Goal: Task Accomplishment & Management: Complete application form

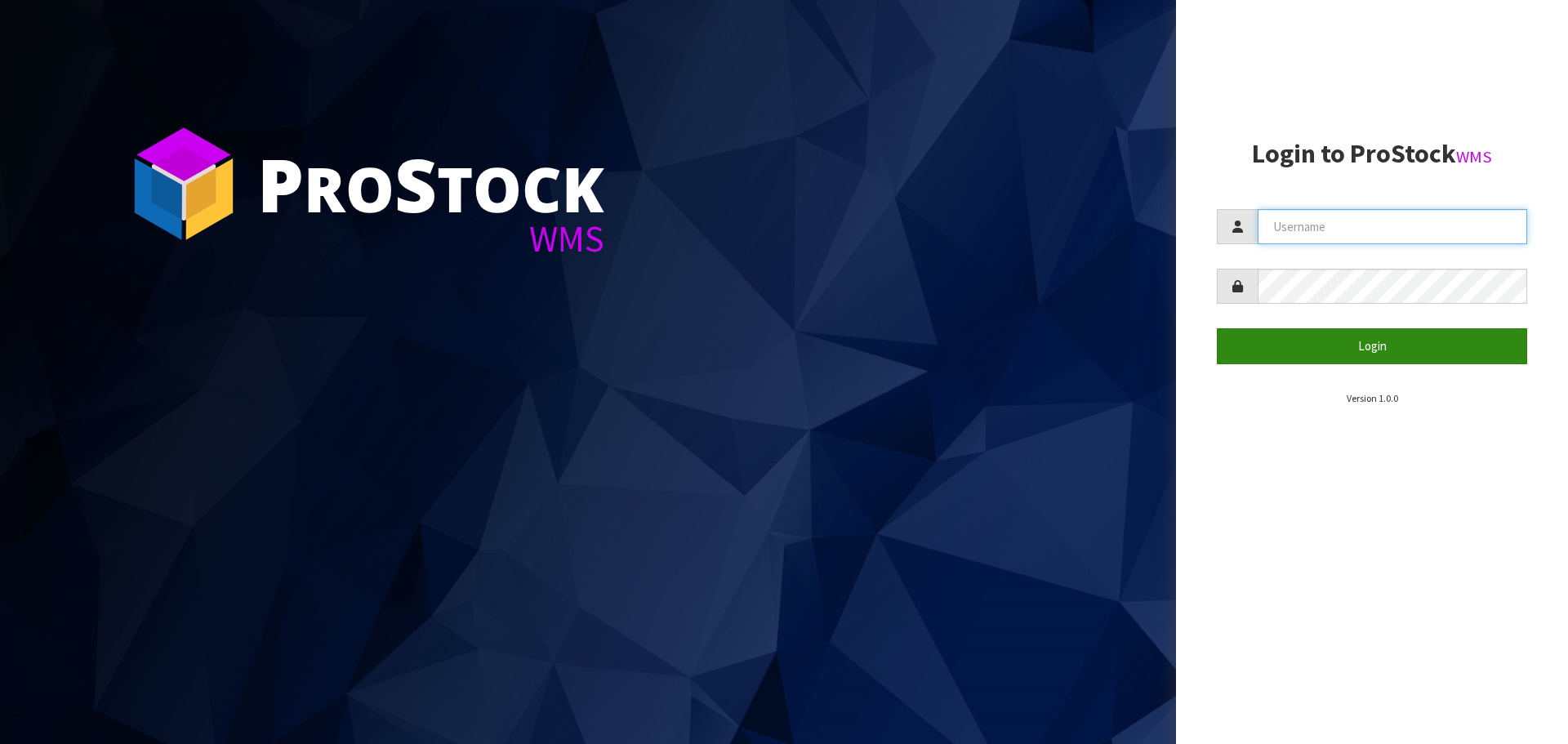
type input "THECLUTCHHUB"
click at [1350, 354] on button "Login" at bounding box center [1372, 346] width 310 height 35
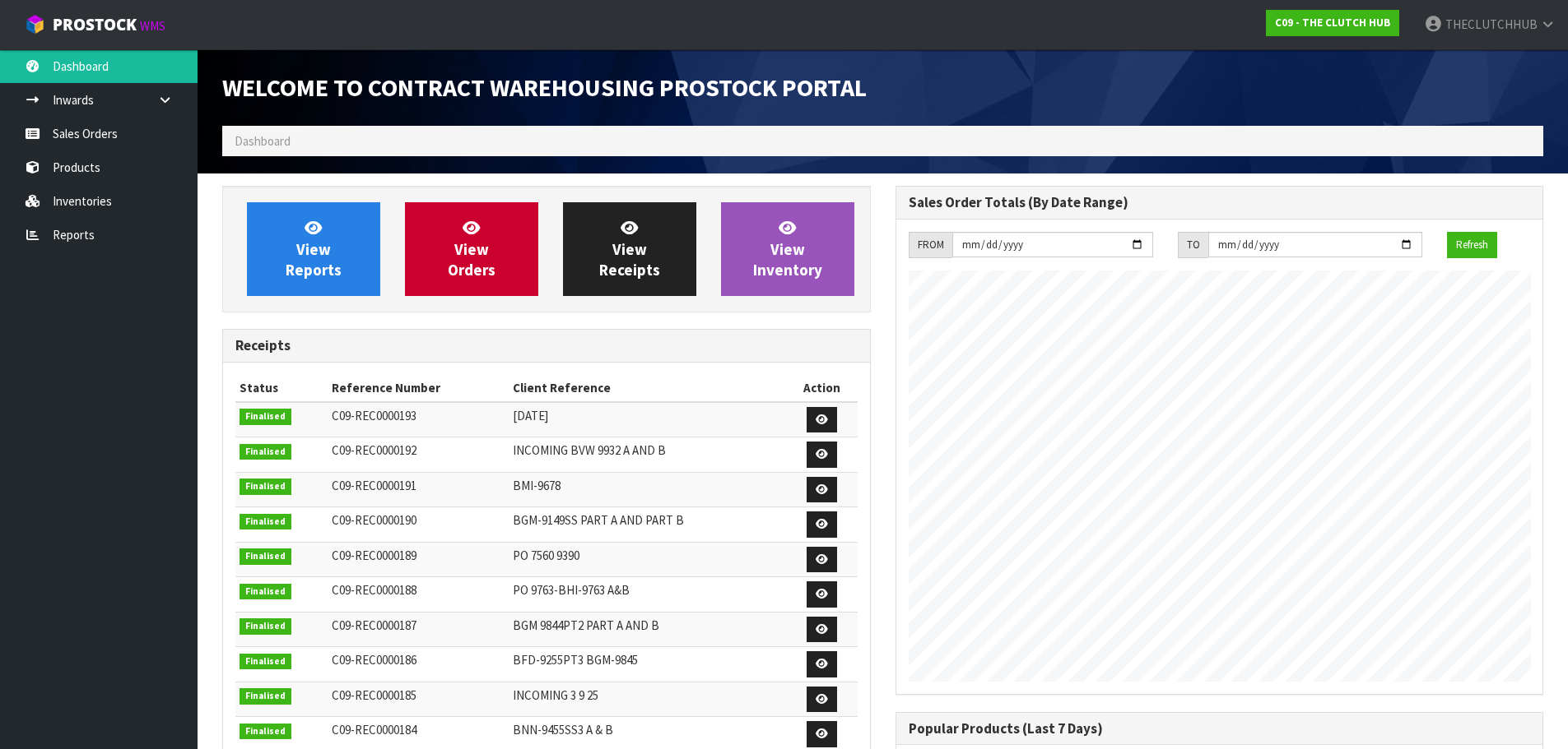
scroll to position [806, 672]
click at [123, 130] on link "Sales Orders" at bounding box center [99, 133] width 198 height 34
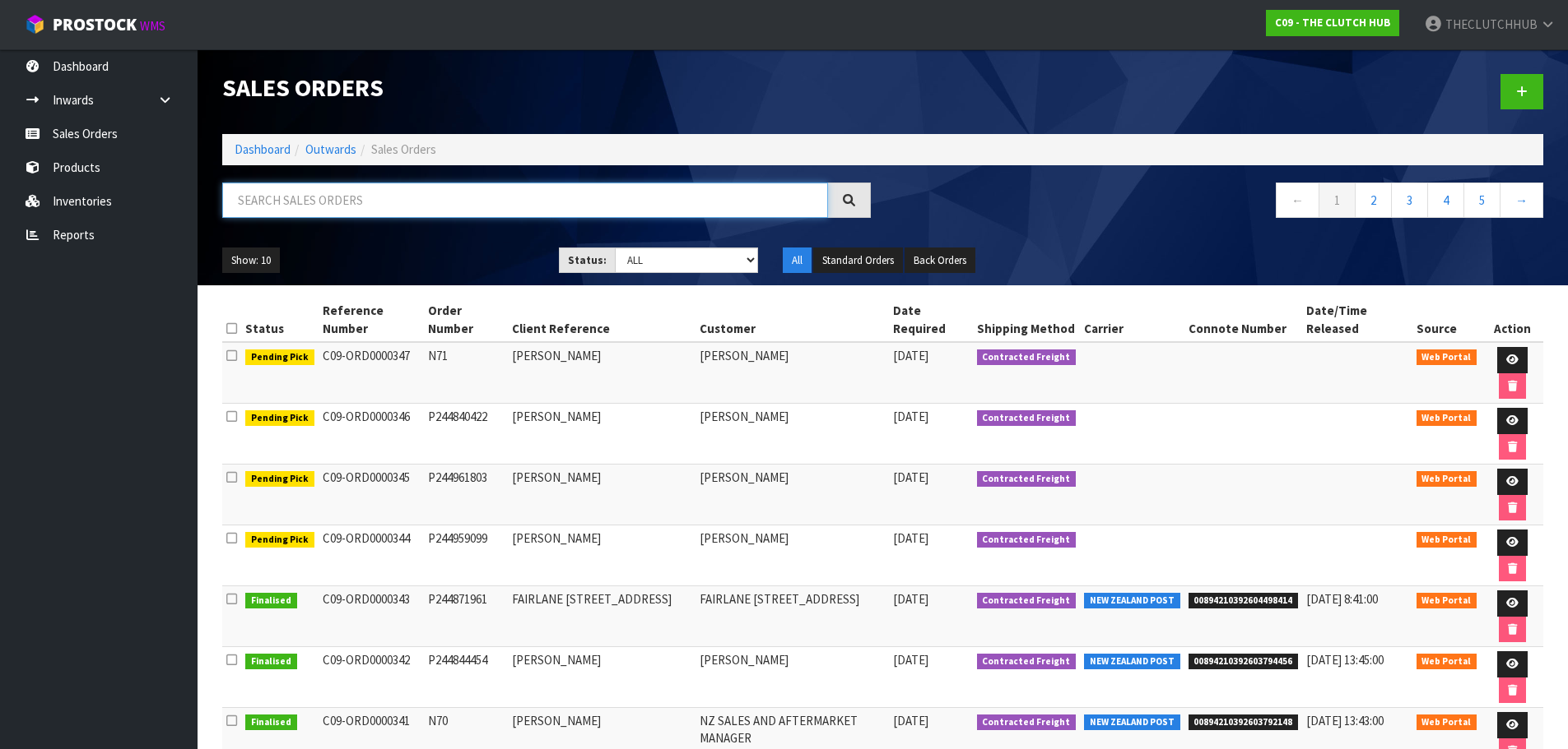
click at [311, 199] on input "text" at bounding box center [525, 200] width 606 height 35
type input "B"
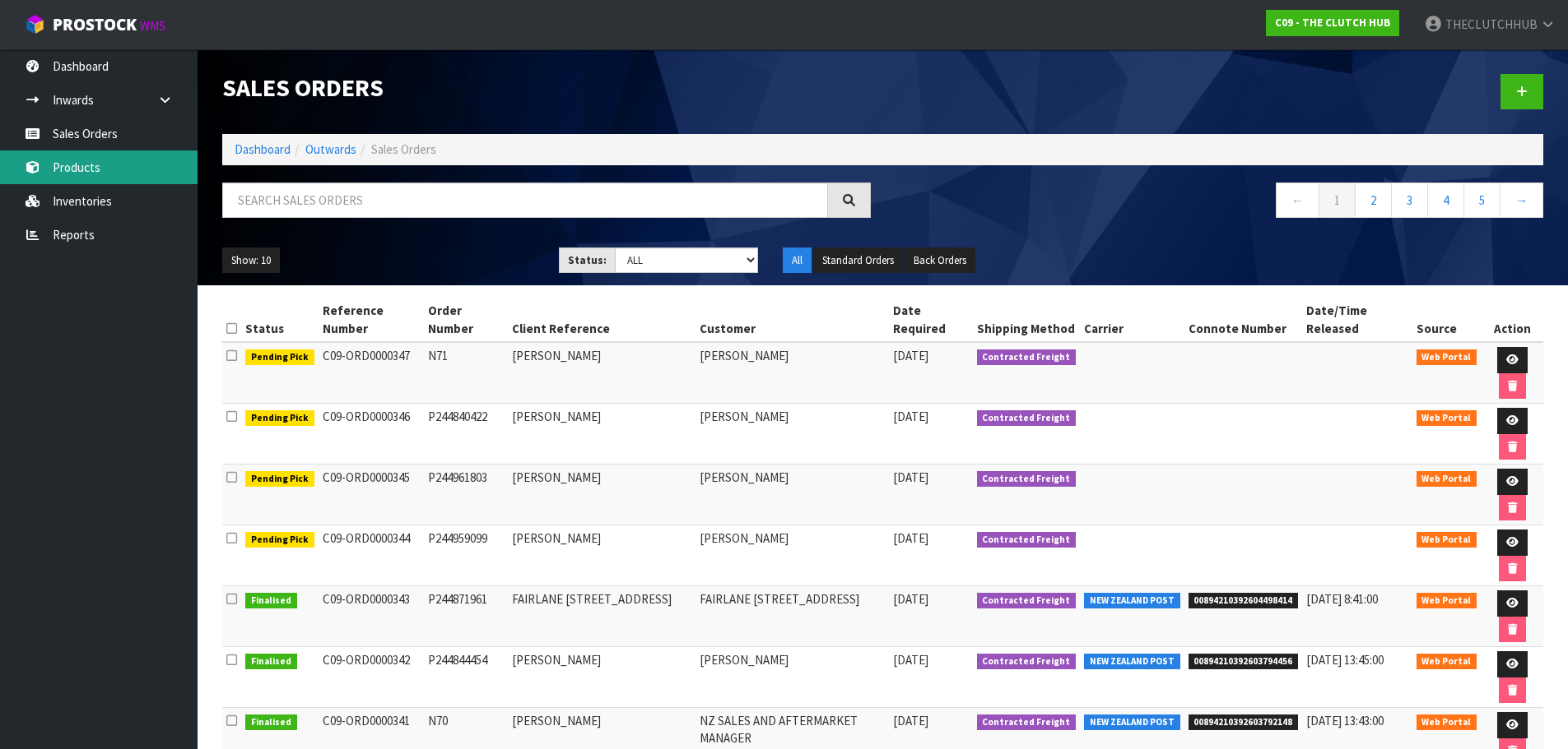
click at [74, 159] on link "Products" at bounding box center [99, 167] width 198 height 34
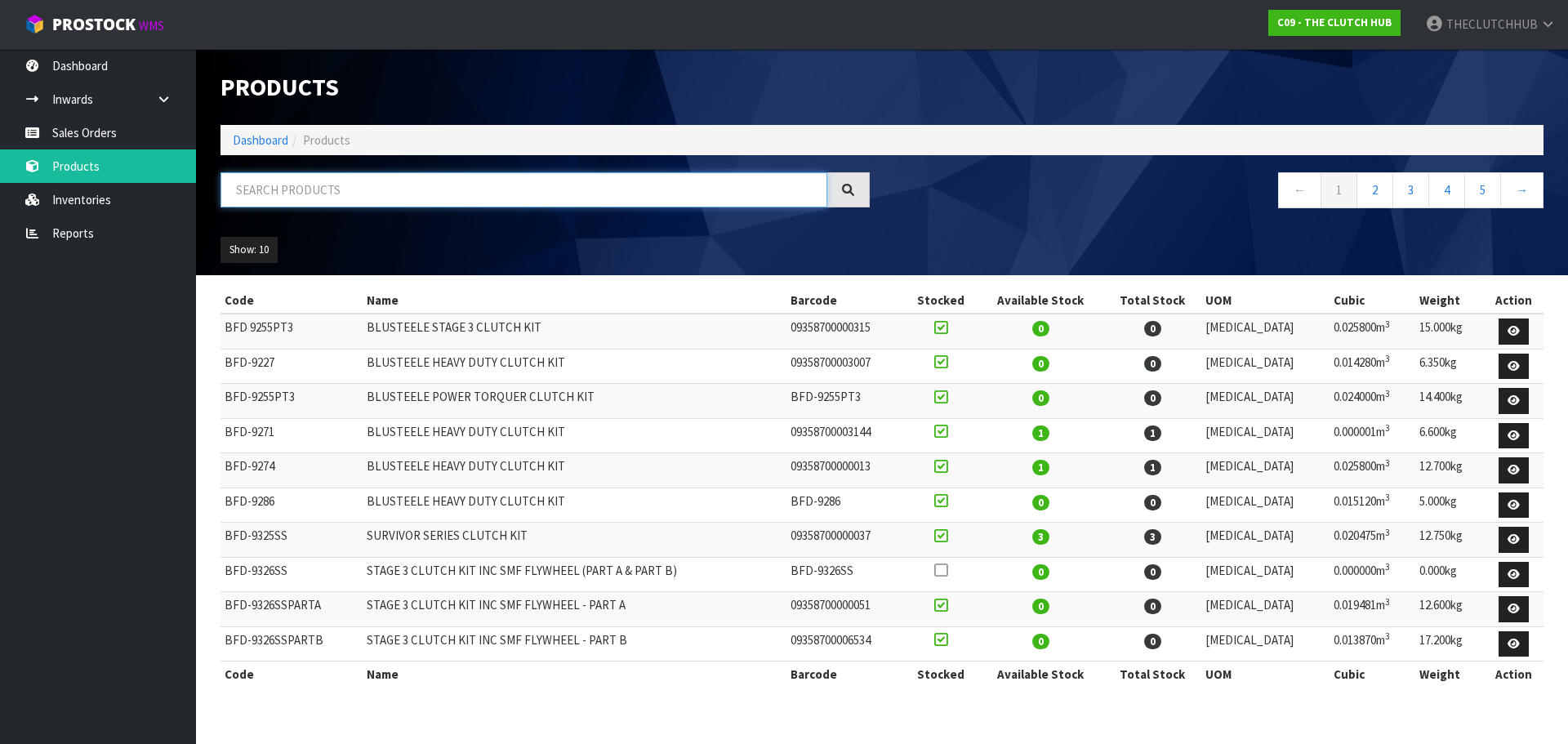
click at [316, 191] on input "text" at bounding box center [524, 189] width 606 height 35
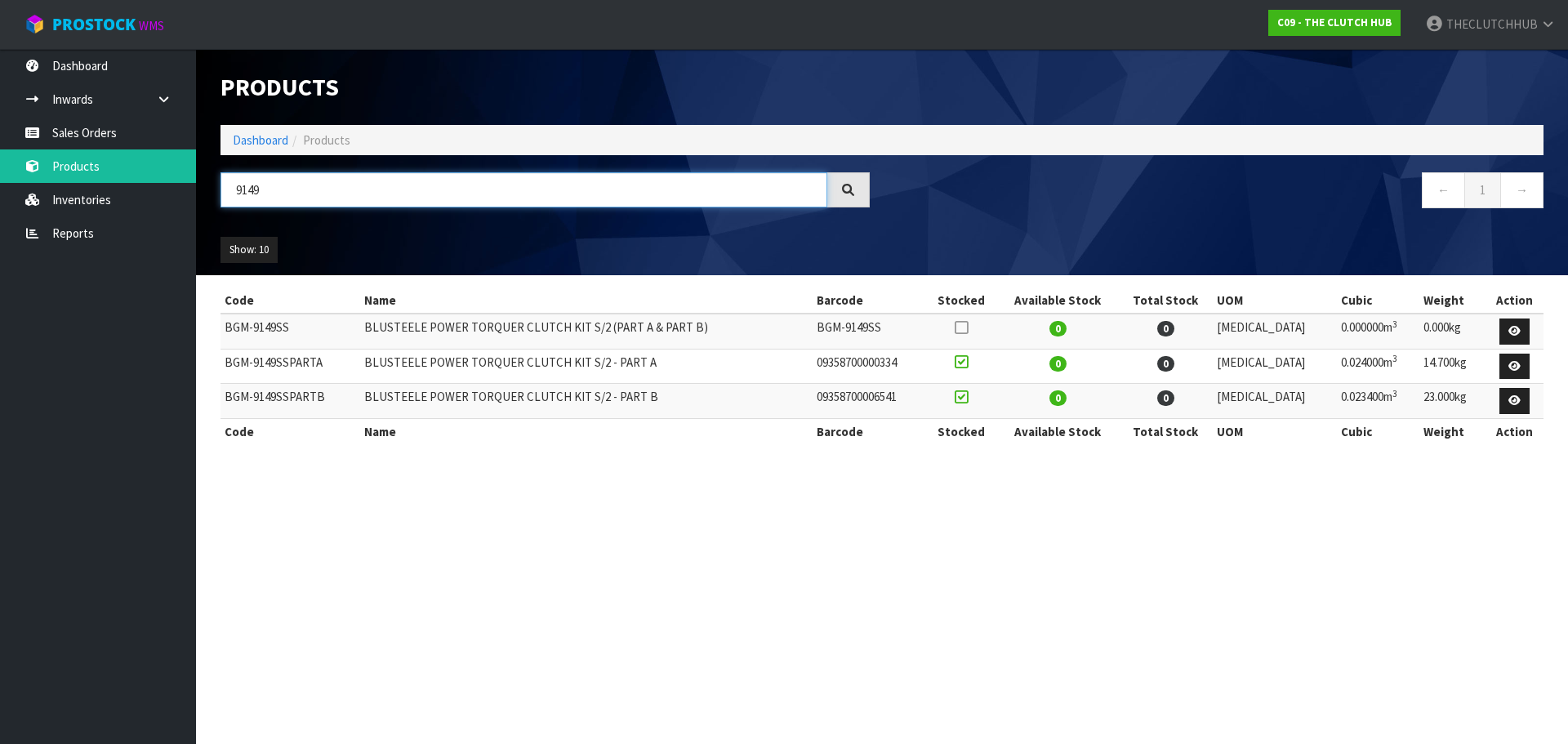
type input "9149"
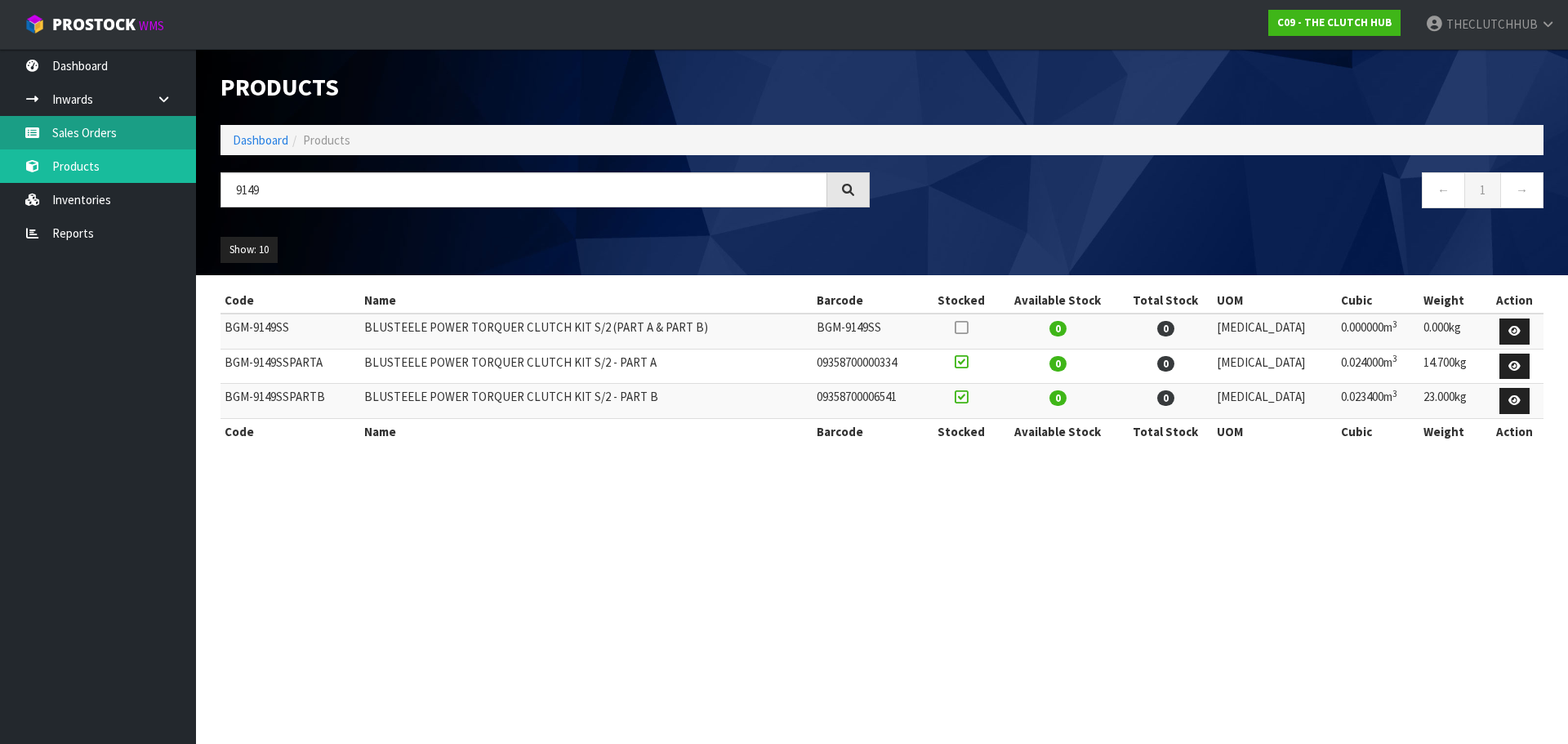
click at [104, 132] on link "Sales Orders" at bounding box center [98, 132] width 196 height 34
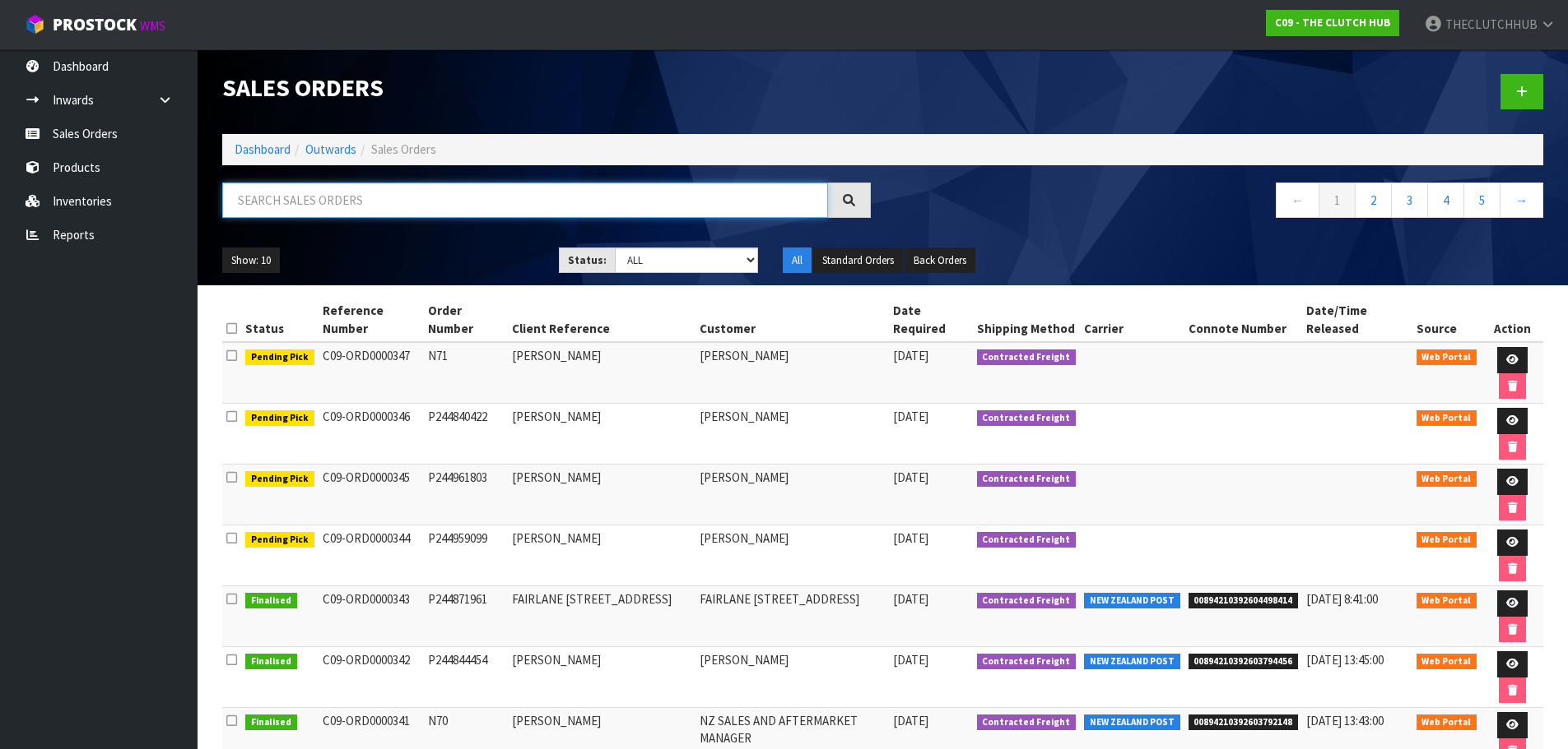
click at [402, 202] on input "text" at bounding box center [525, 200] width 606 height 35
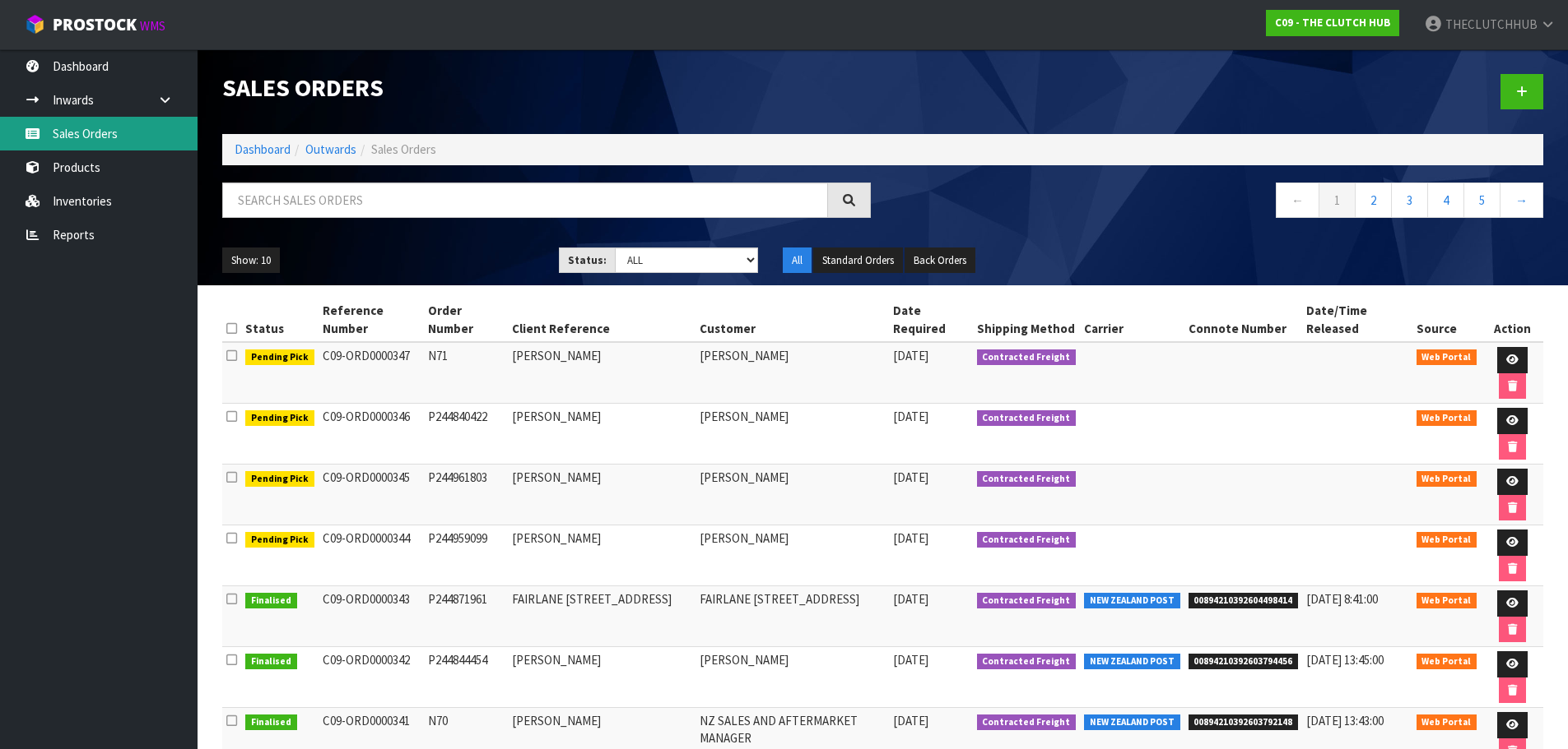
click at [80, 134] on link "Sales Orders" at bounding box center [99, 133] width 198 height 34
click at [106, 178] on link "Products" at bounding box center [99, 167] width 198 height 34
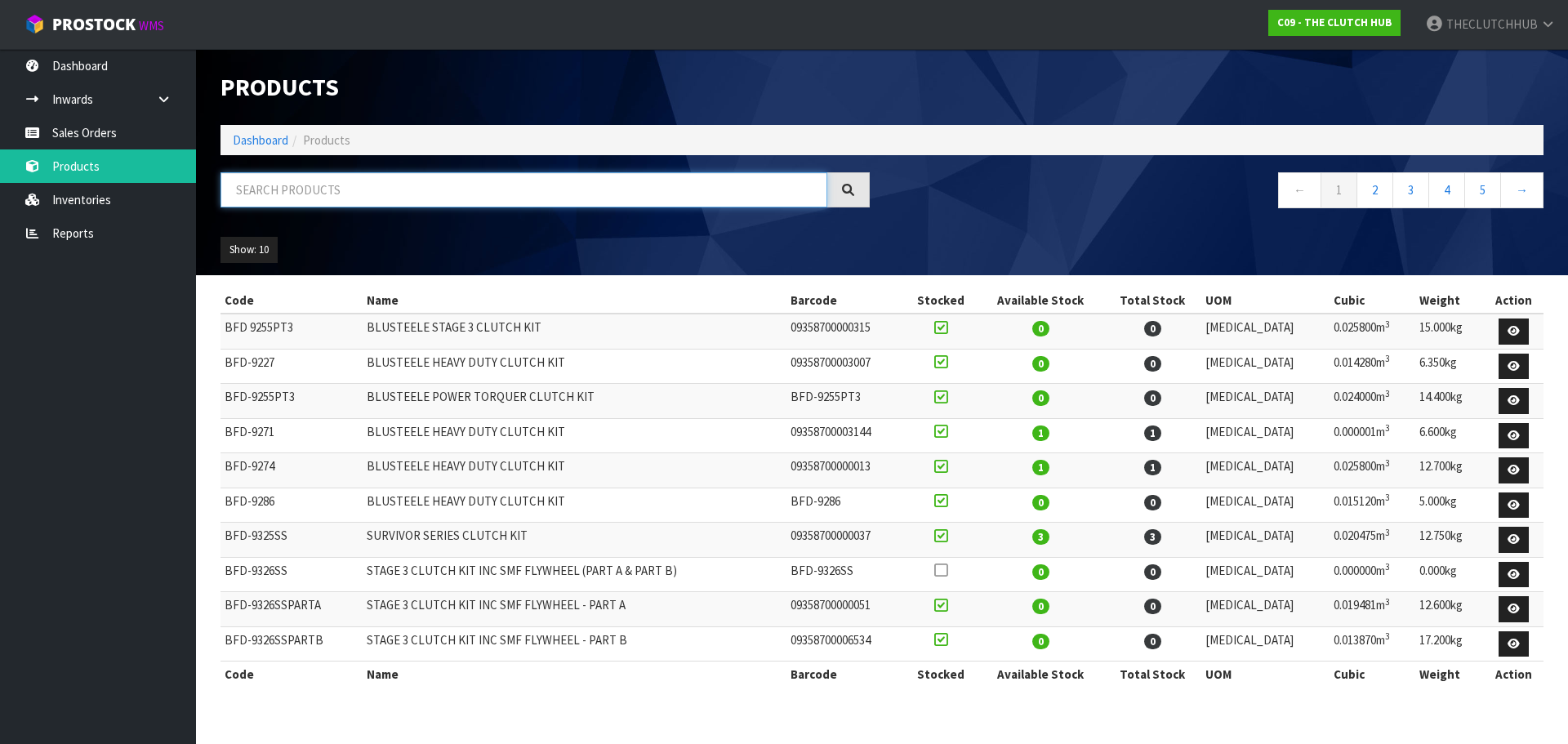
drag, startPoint x: 248, startPoint y: 184, endPoint x: 272, endPoint y: 184, distance: 24.0
click at [248, 184] on input "text" at bounding box center [524, 189] width 606 height 35
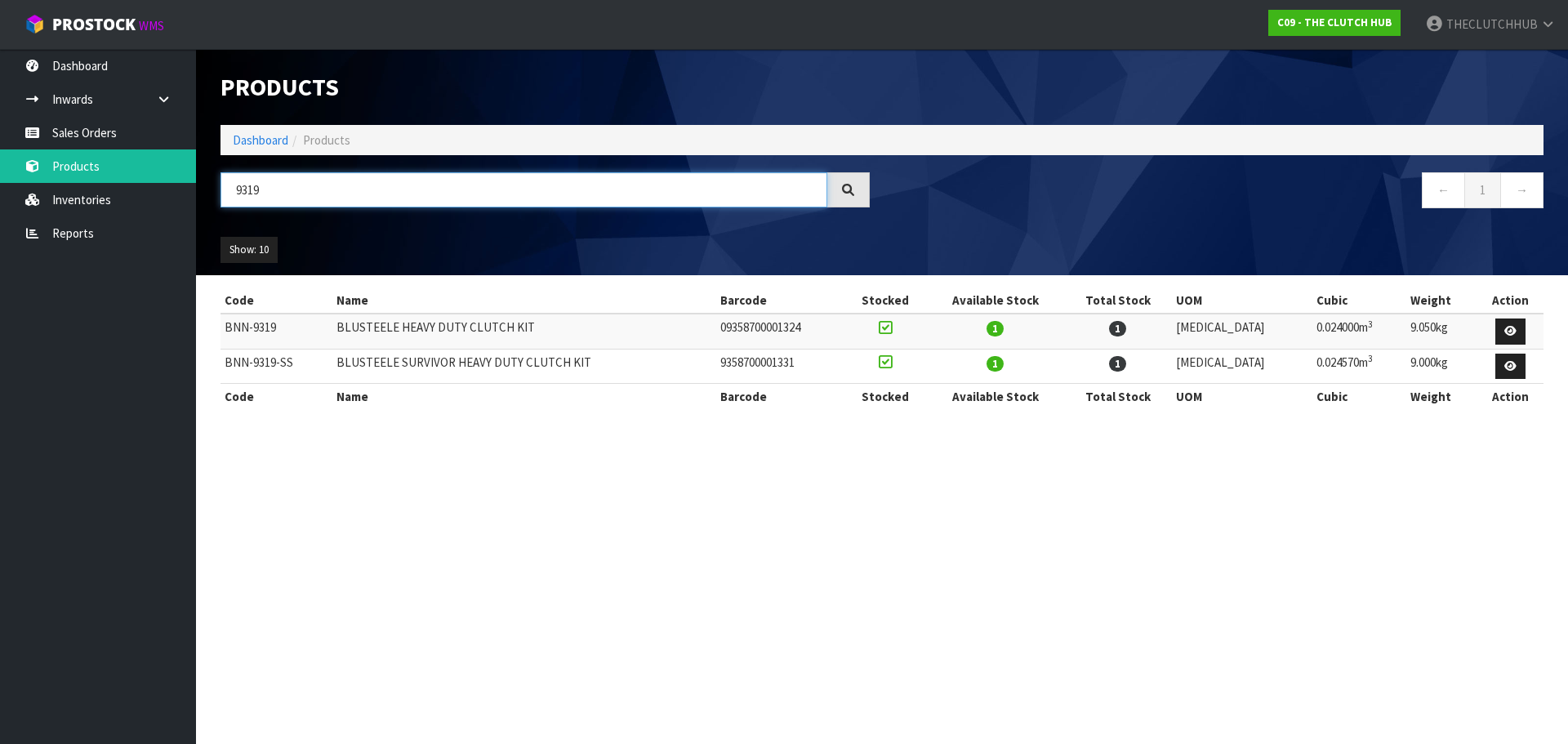
type input "9319"
drag, startPoint x: 271, startPoint y: 195, endPoint x: 190, endPoint y: 194, distance: 81.0
click at [190, 194] on body "Toggle navigation ProStock WMS C09 - THE CLUTCH HUB THECLUTCHHUB Logout Dashboa…" at bounding box center [784, 372] width 1568 height 744
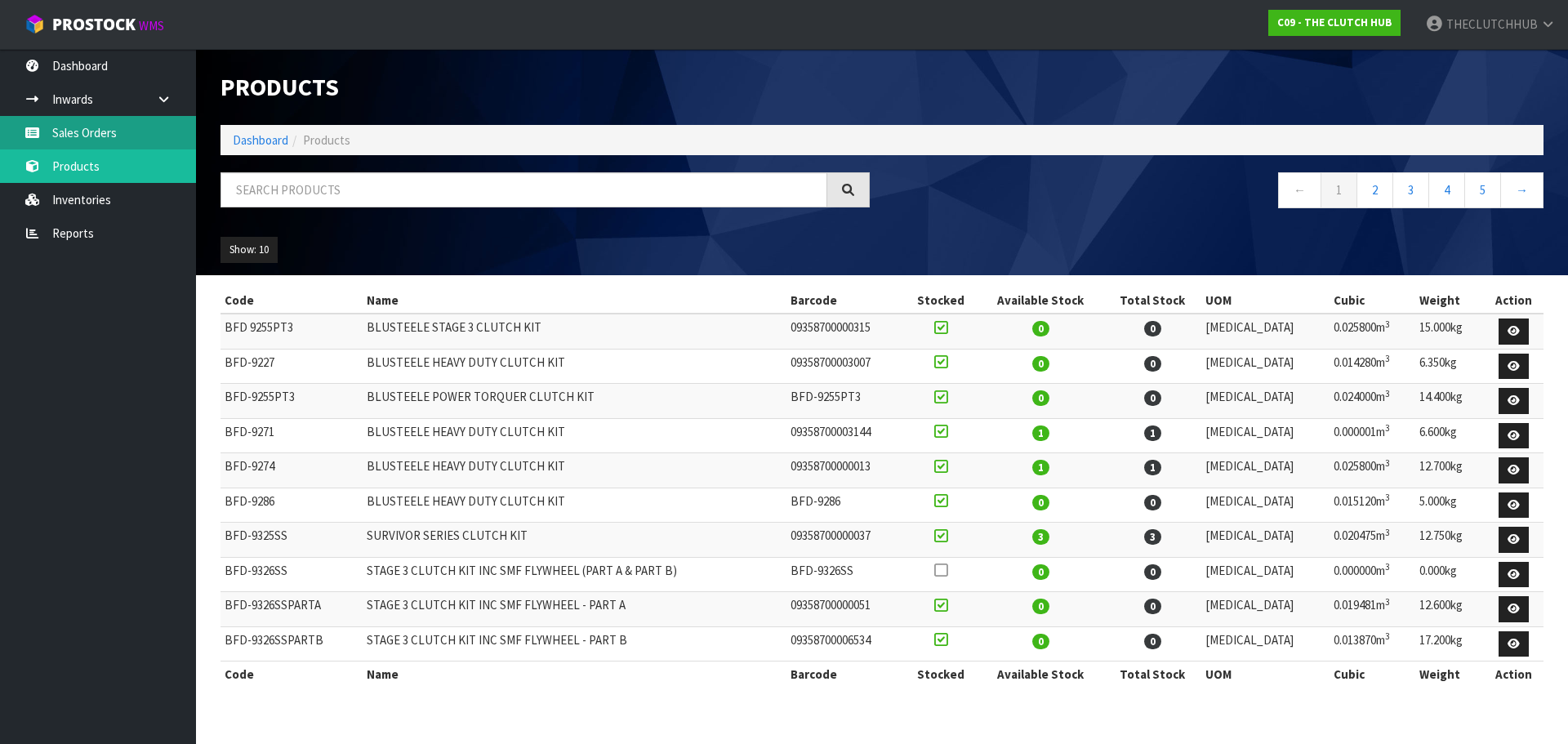
click at [109, 130] on link "Sales Orders" at bounding box center [98, 132] width 196 height 34
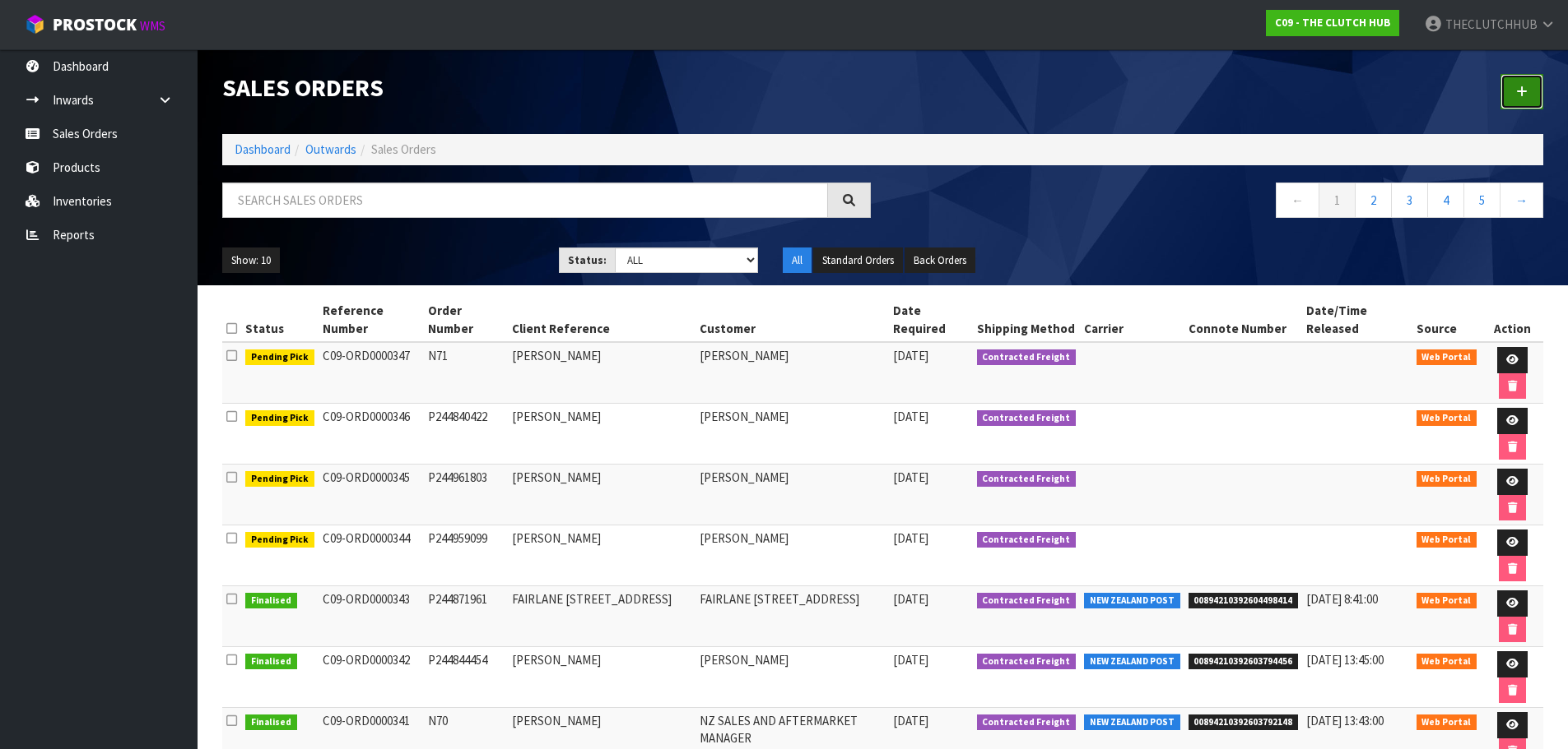
click at [1530, 95] on link at bounding box center [1522, 92] width 43 height 35
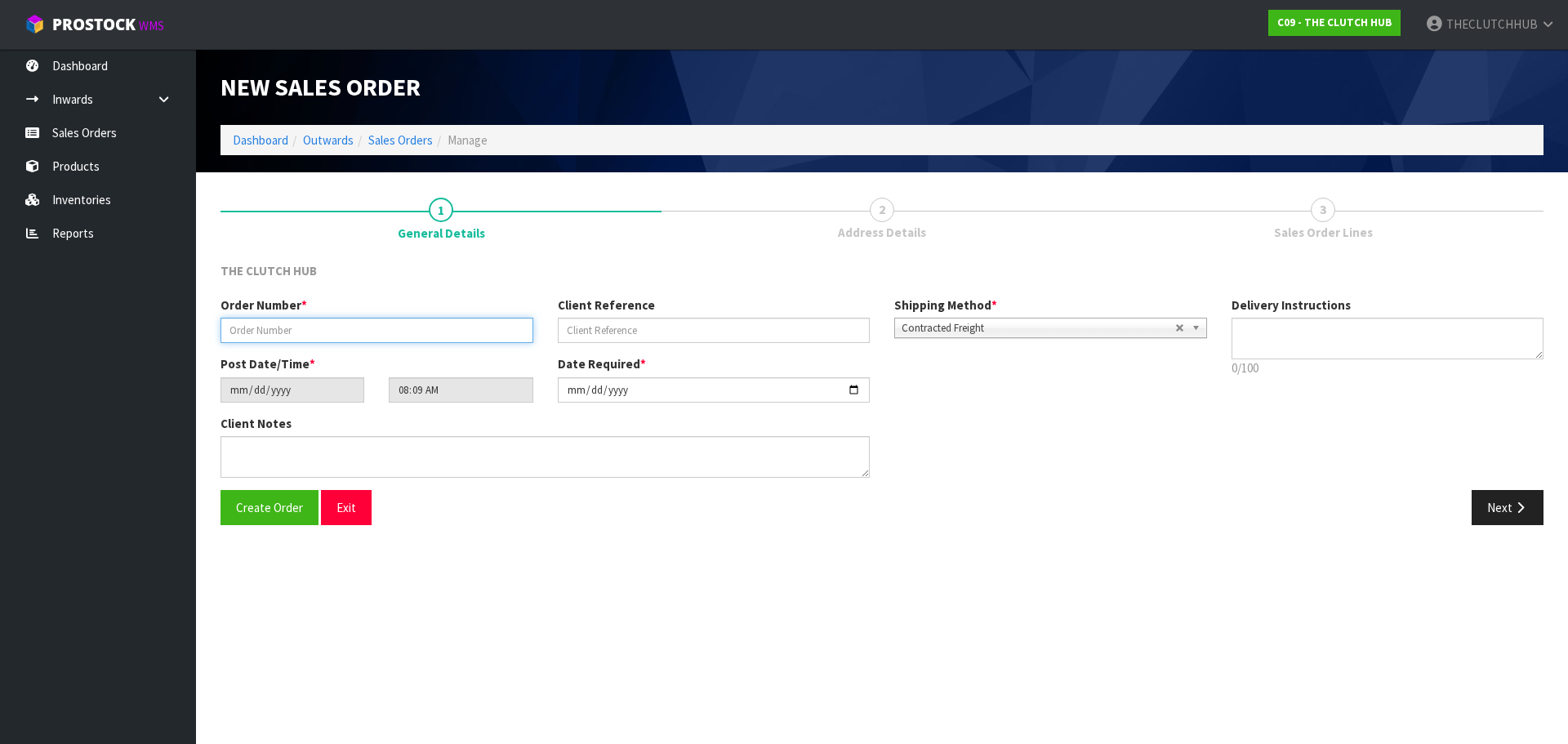
paste input "P245001078"
type input "P245001078"
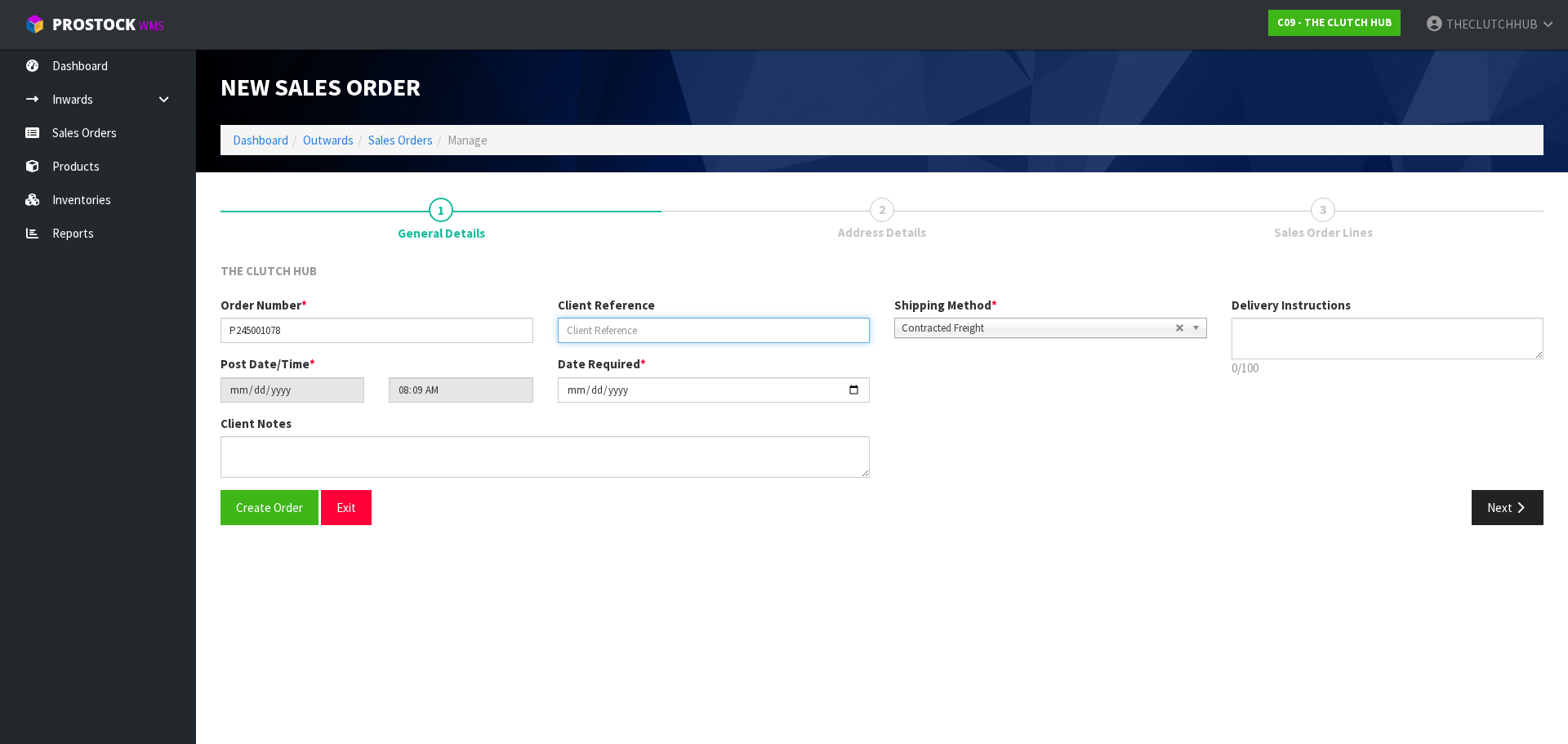
click at [616, 323] on input "text" at bounding box center [714, 330] width 313 height 25
paste input "[PERSON_NAME]"
type input "[PERSON_NAME]"
click at [281, 506] on span "Create Order" at bounding box center [269, 508] width 67 height 16
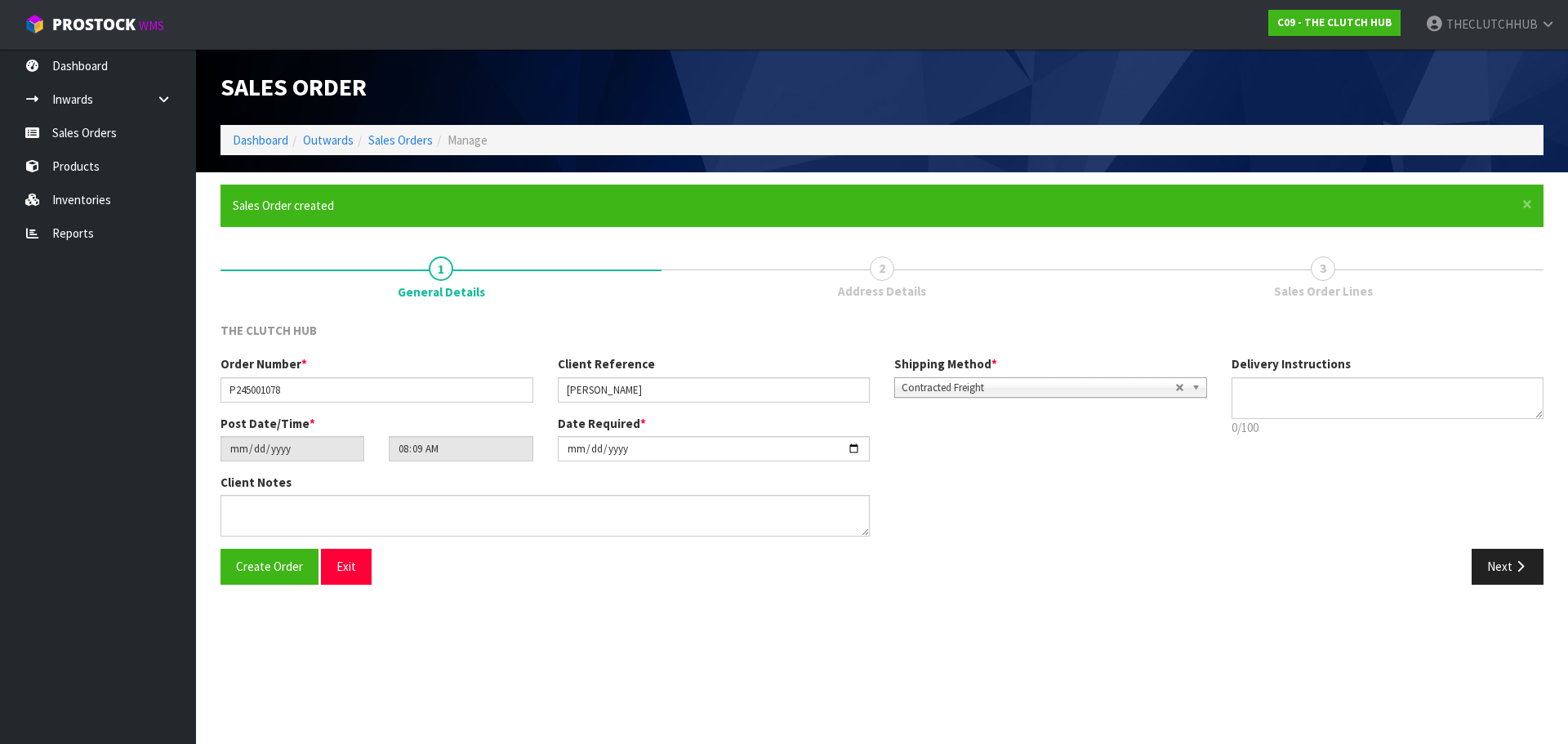
type input "11:09:00.000"
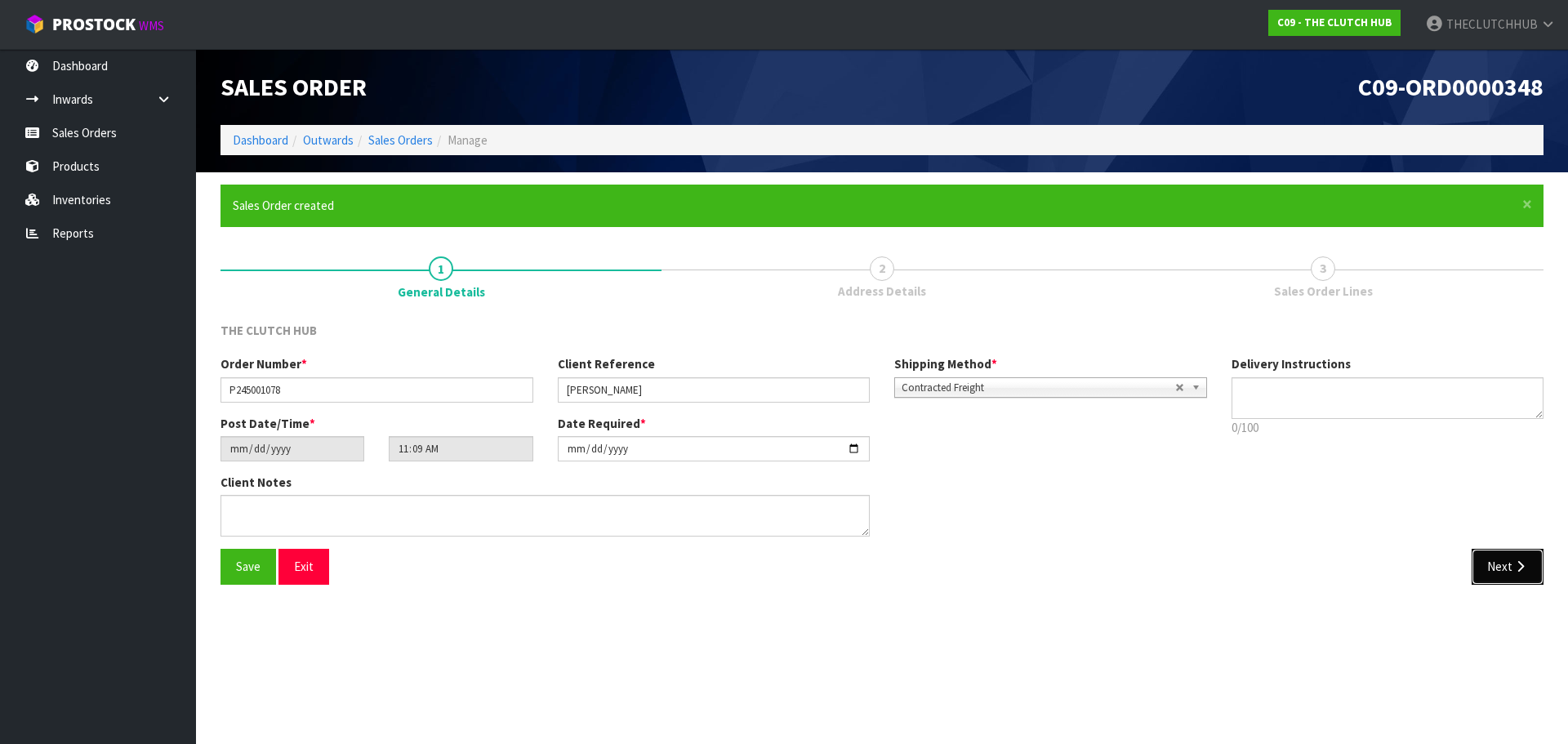
click at [1510, 561] on button "Next" at bounding box center [1507, 567] width 72 height 35
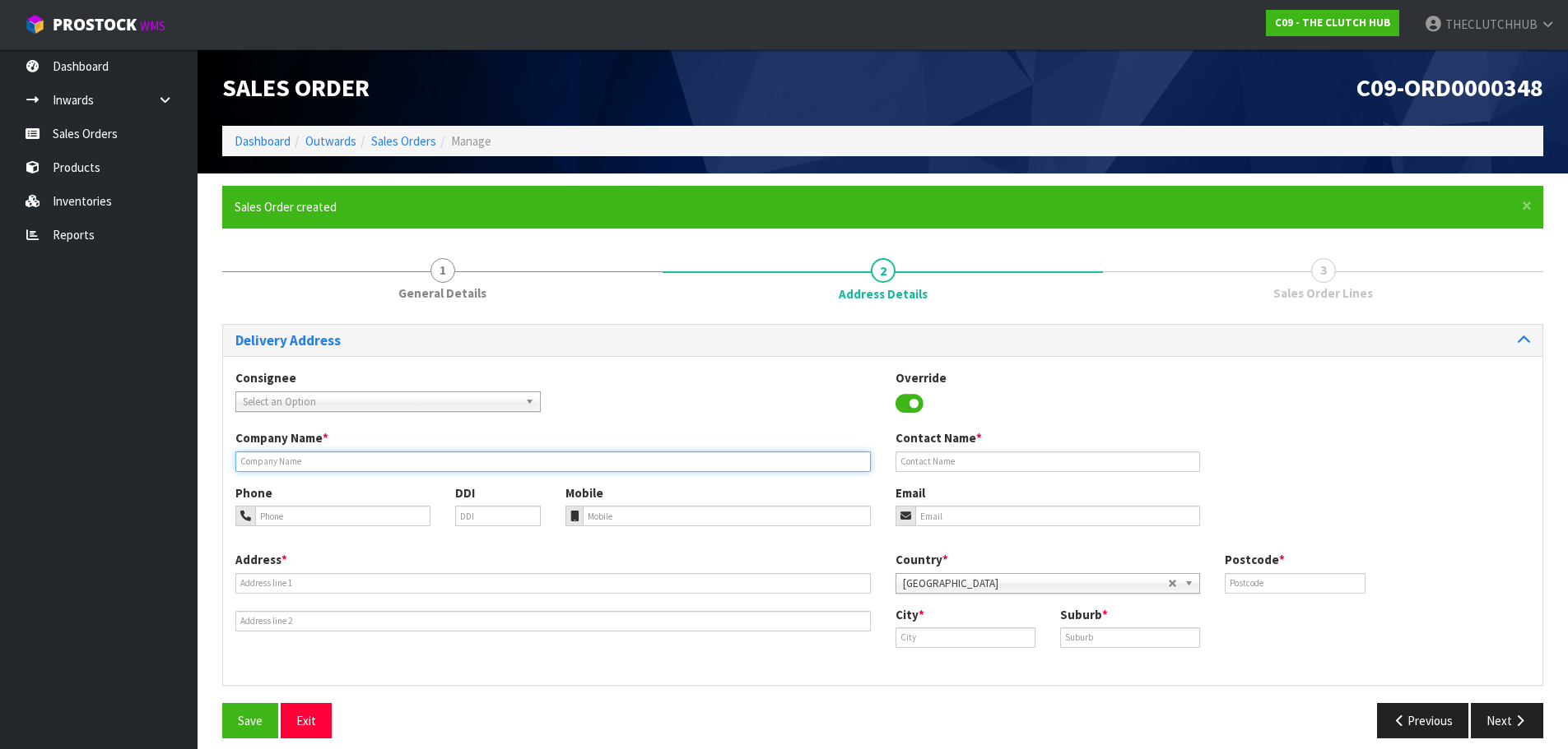
paste input "[PERSON_NAME]"
type input "[PERSON_NAME]"
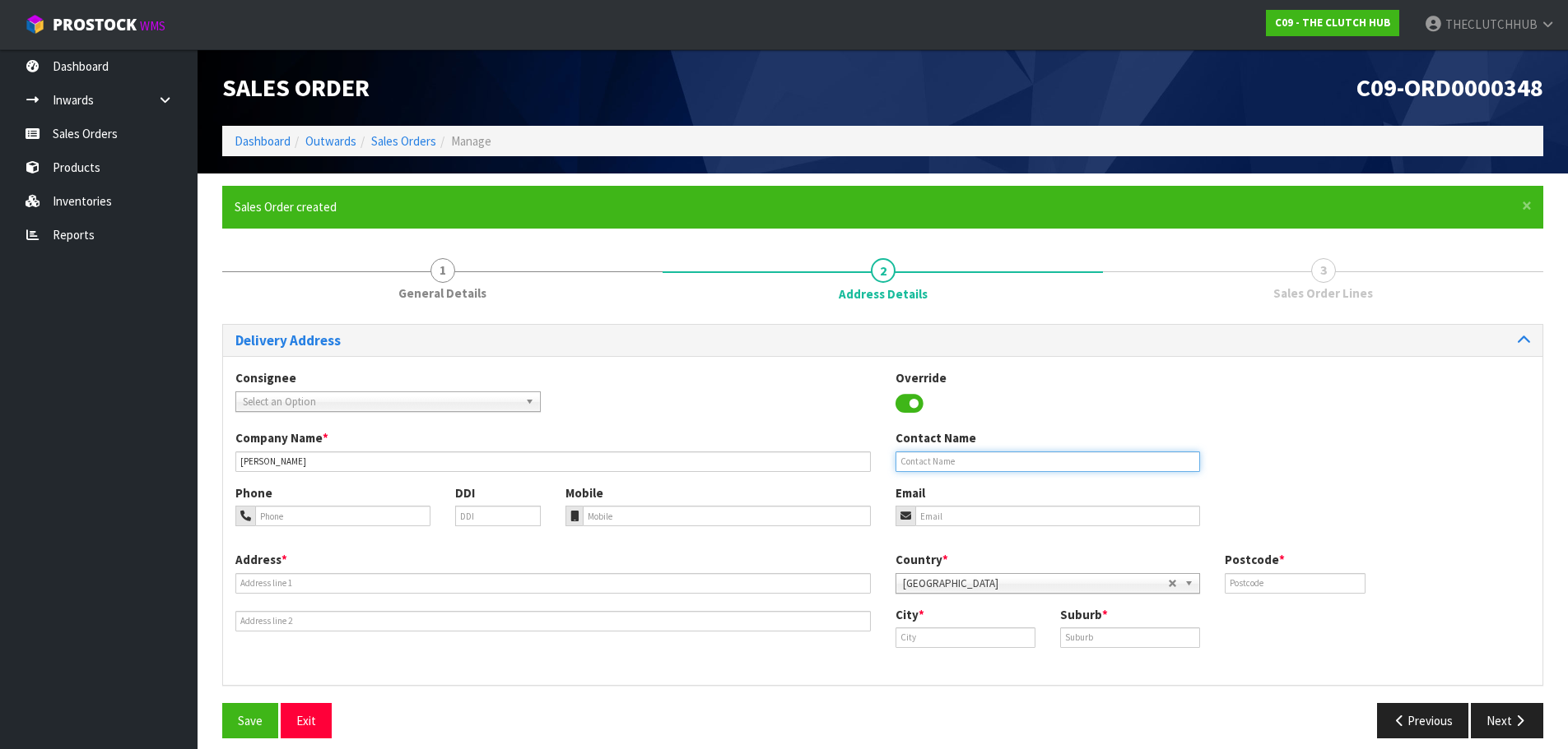
click at [932, 461] on input "text" at bounding box center [1048, 461] width 306 height 20
paste input "[PERSON_NAME]"
type input "[PERSON_NAME]"
drag, startPoint x: 932, startPoint y: 503, endPoint x: 940, endPoint y: 519, distance: 17.9
paste input "[EMAIL_ADDRESS][DOMAIN_NAME]"
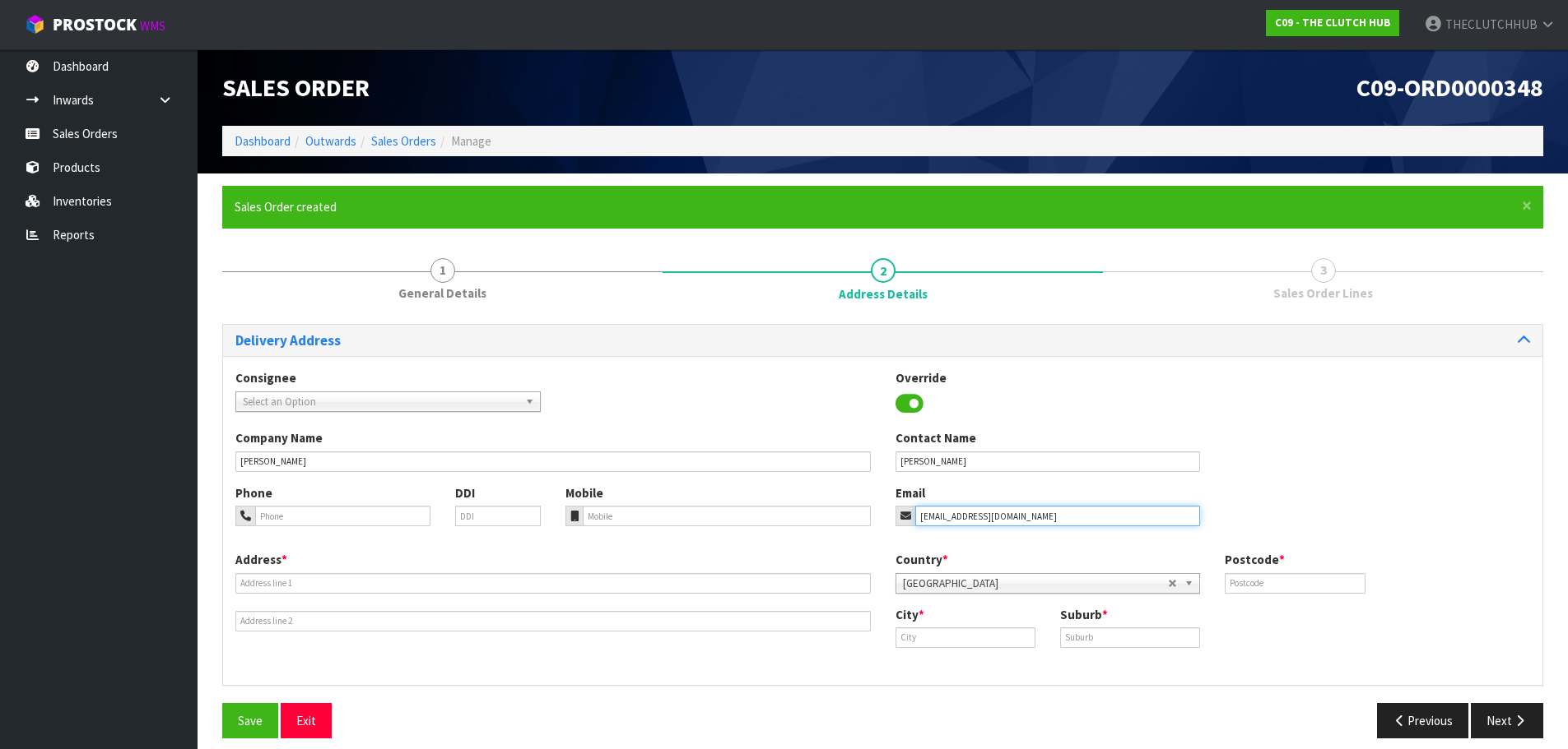
type input "[EMAIL_ADDRESS][DOMAIN_NAME]"
click at [299, 581] on input "text" at bounding box center [553, 583] width 636 height 20
paste input "[STREET_ADDRESS][PERSON_NAME]"
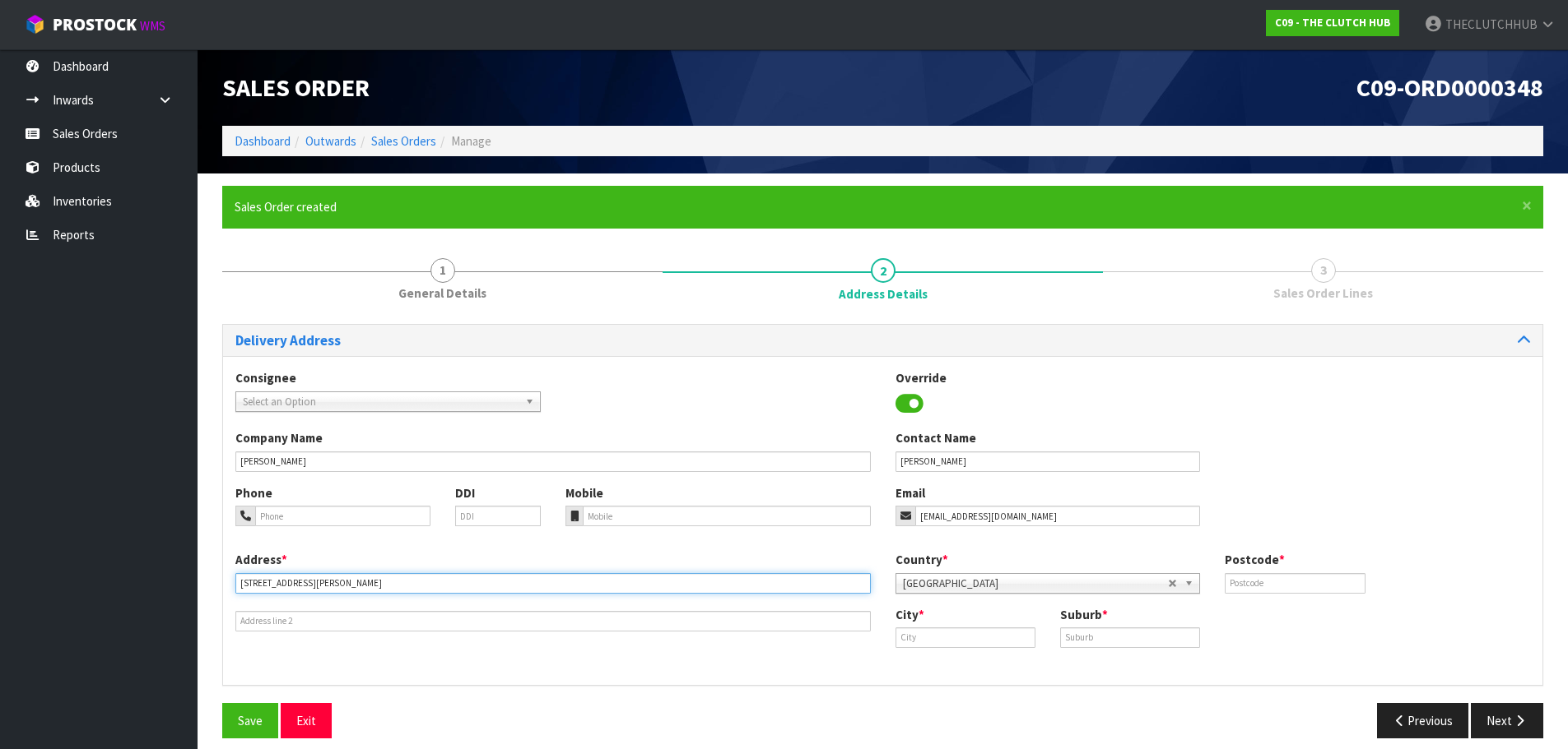
drag, startPoint x: 341, startPoint y: 581, endPoint x: 309, endPoint y: 581, distance: 32.0
click at [309, 581] on input "[STREET_ADDRESS][PERSON_NAME]" at bounding box center [553, 583] width 636 height 20
type input "[STREET_ADDRESS][PERSON_NAME]"
click at [927, 624] on div "City *" at bounding box center [966, 627] width 165 height 42
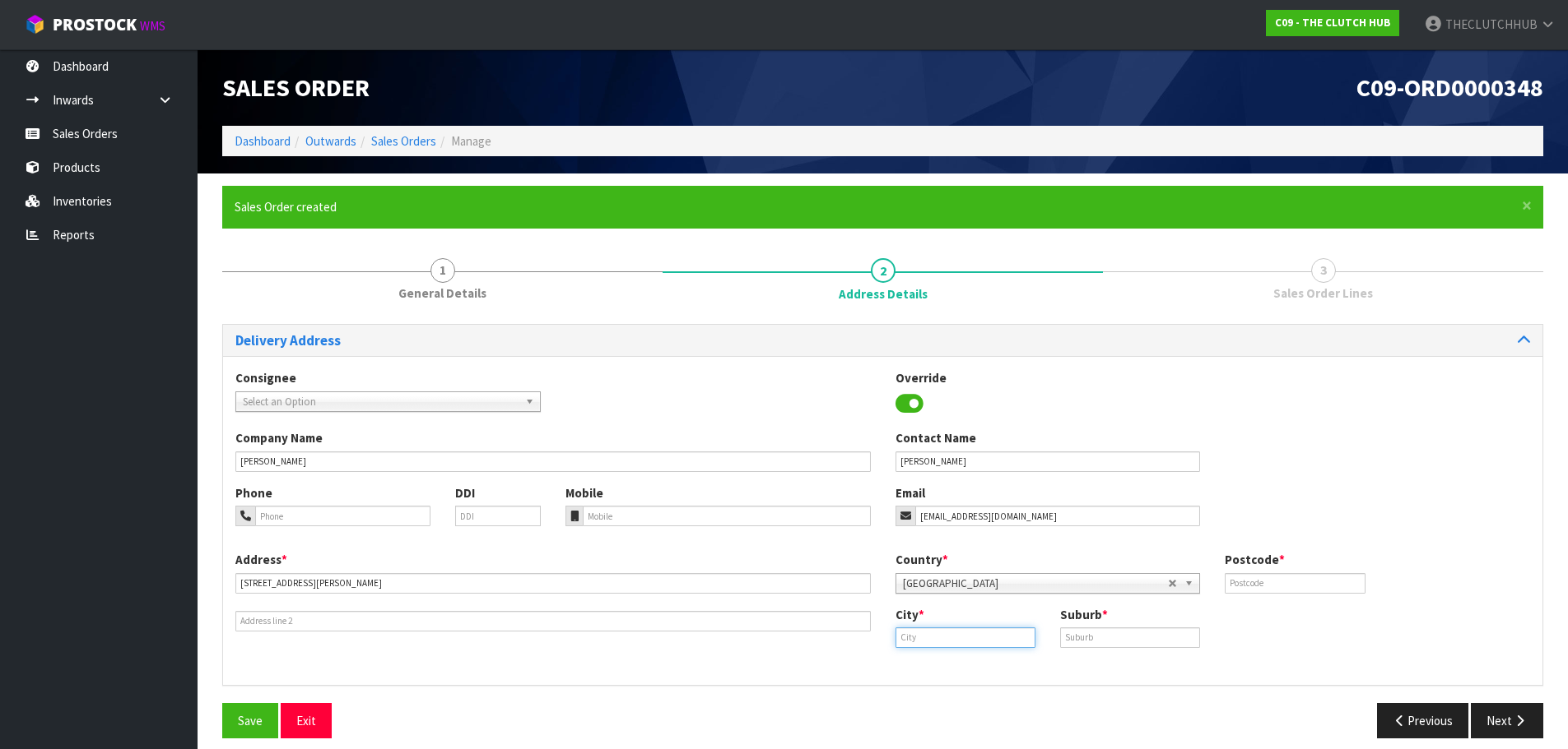
click at [925, 631] on input "text" at bounding box center [966, 637] width 140 height 20
paste input "MANGAPAPA"
type input "MANGAPAPA"
paste input "MANGAPAPA"
type input "MANGAPAPA"
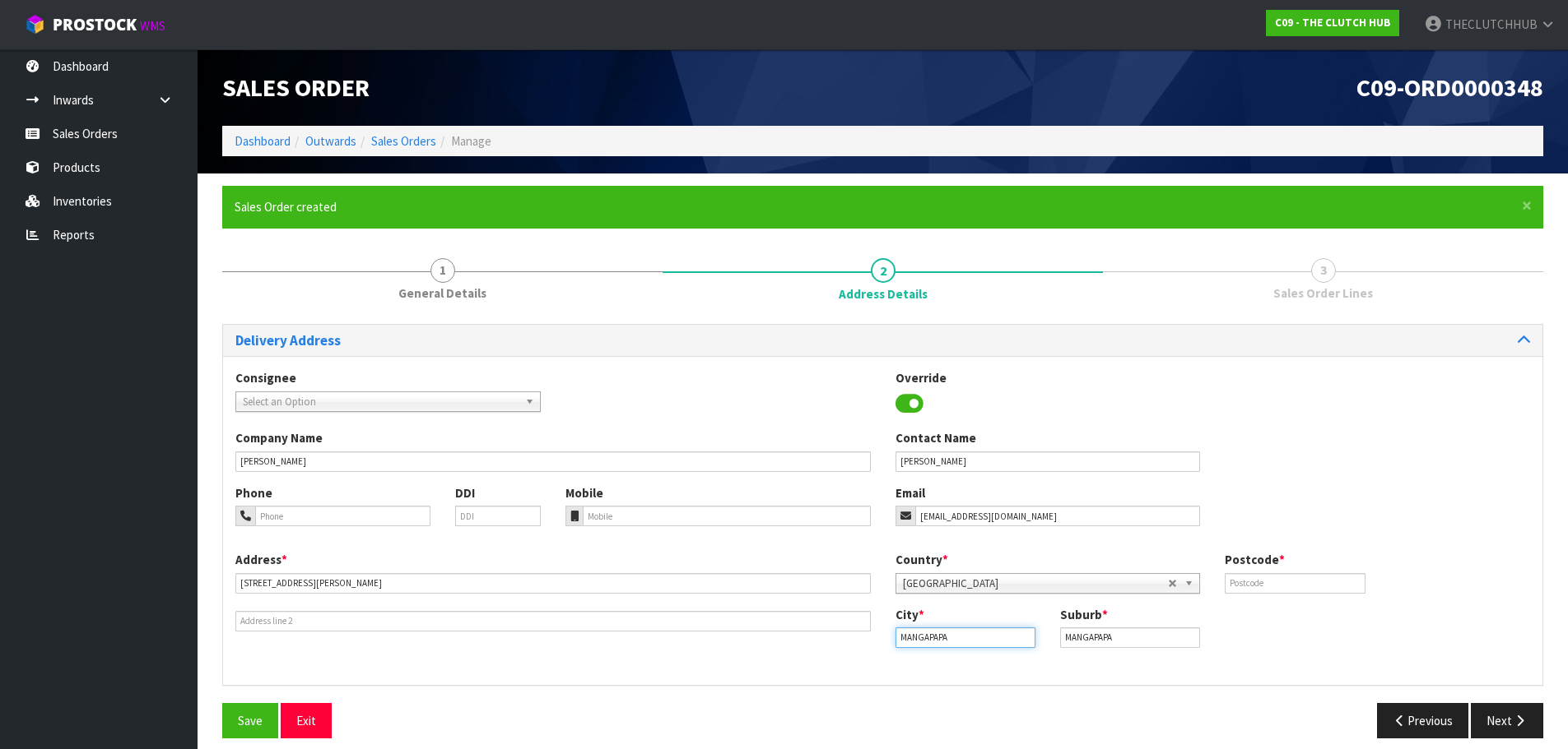
drag, startPoint x: 964, startPoint y: 637, endPoint x: 845, endPoint y: 634, distance: 119.0
click at [845, 634] on div "Address * [STREET_ADDRESS][PERSON_NAME] Country * [GEOGRAPHIC_DATA] [GEOGRAPHIC…" at bounding box center [882, 612] width 1319 height 122
paste input "Gisborne"
type input "Gisborne"
click at [908, 667] on link "Gisborne" at bounding box center [961, 665] width 130 height 22
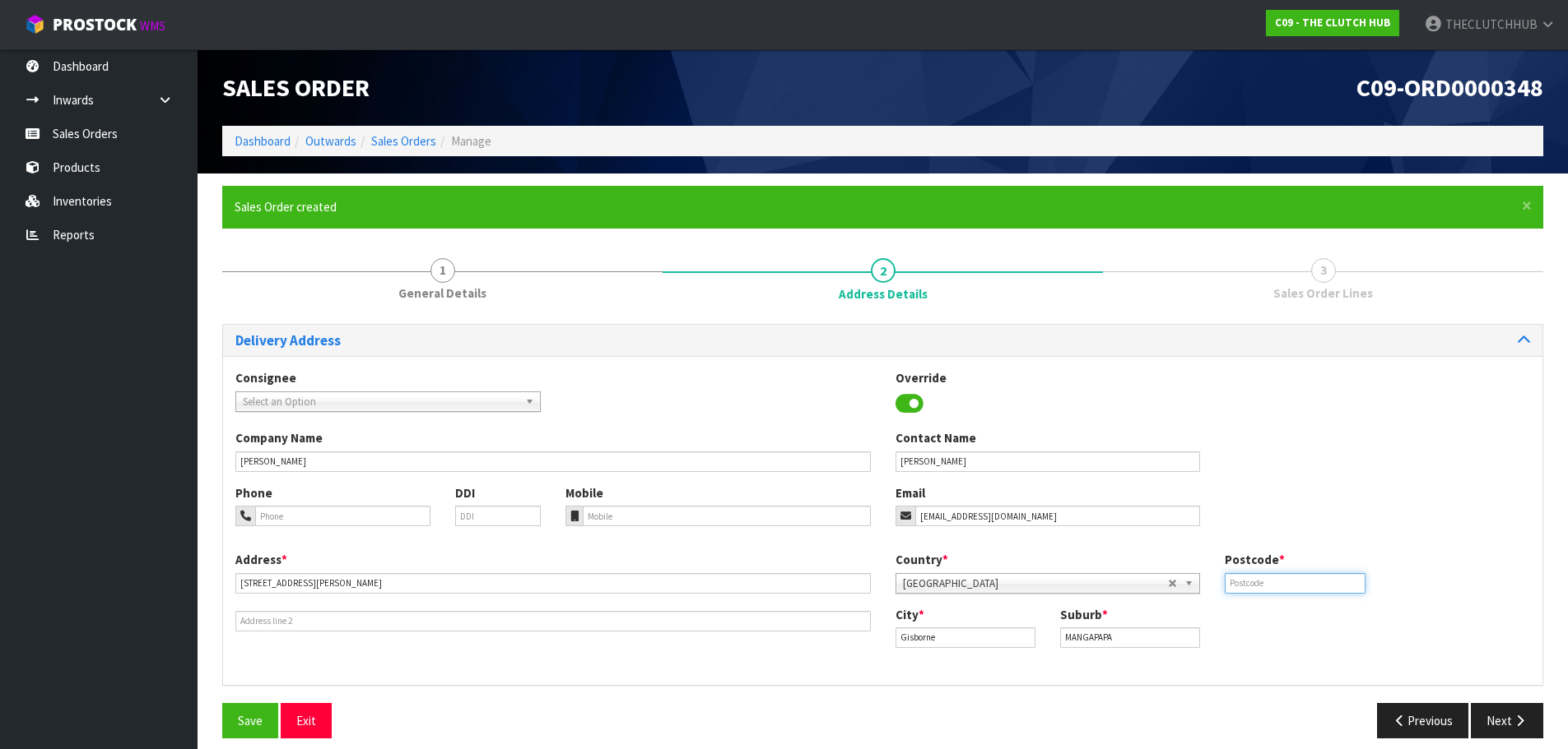
click at [1253, 586] on input "text" at bounding box center [1295, 583] width 140 height 20
type input "4010"
click at [252, 724] on span "Save" at bounding box center [250, 721] width 25 height 16
click at [1500, 723] on button "Next" at bounding box center [1507, 721] width 73 height 35
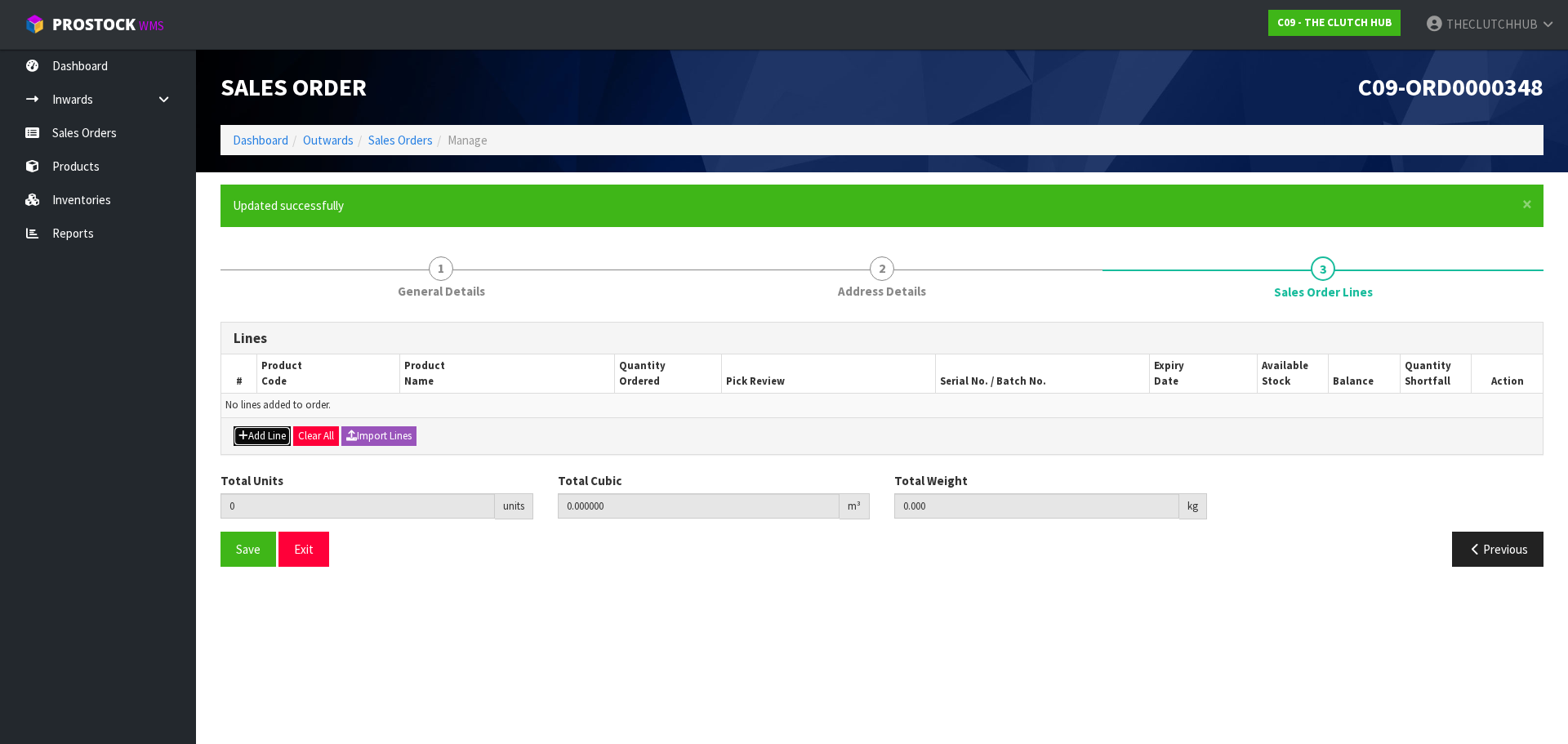
click at [277, 442] on button "Add Line" at bounding box center [262, 436] width 57 height 20
type input "0"
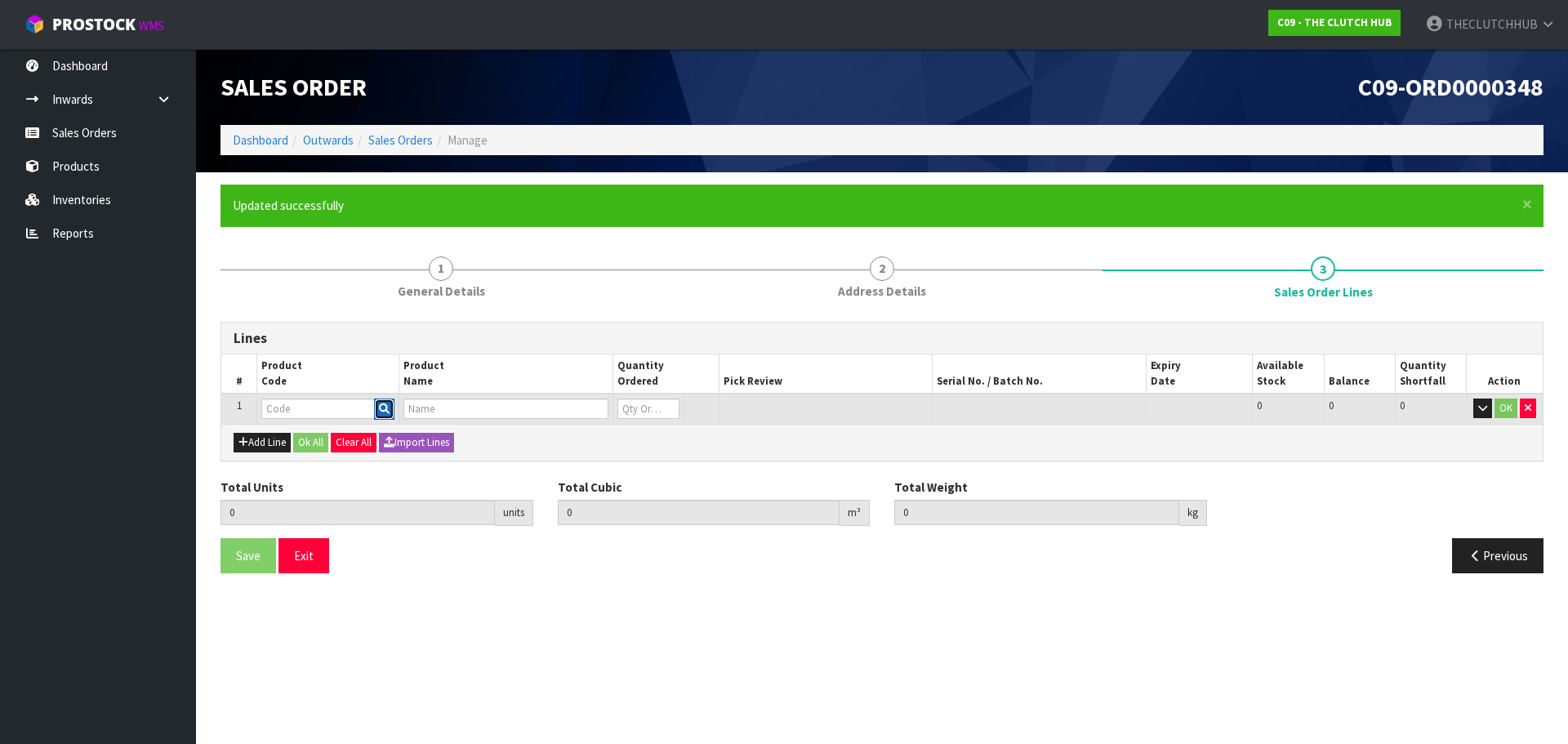
click at [380, 407] on icon "button" at bounding box center [384, 409] width 10 height 10
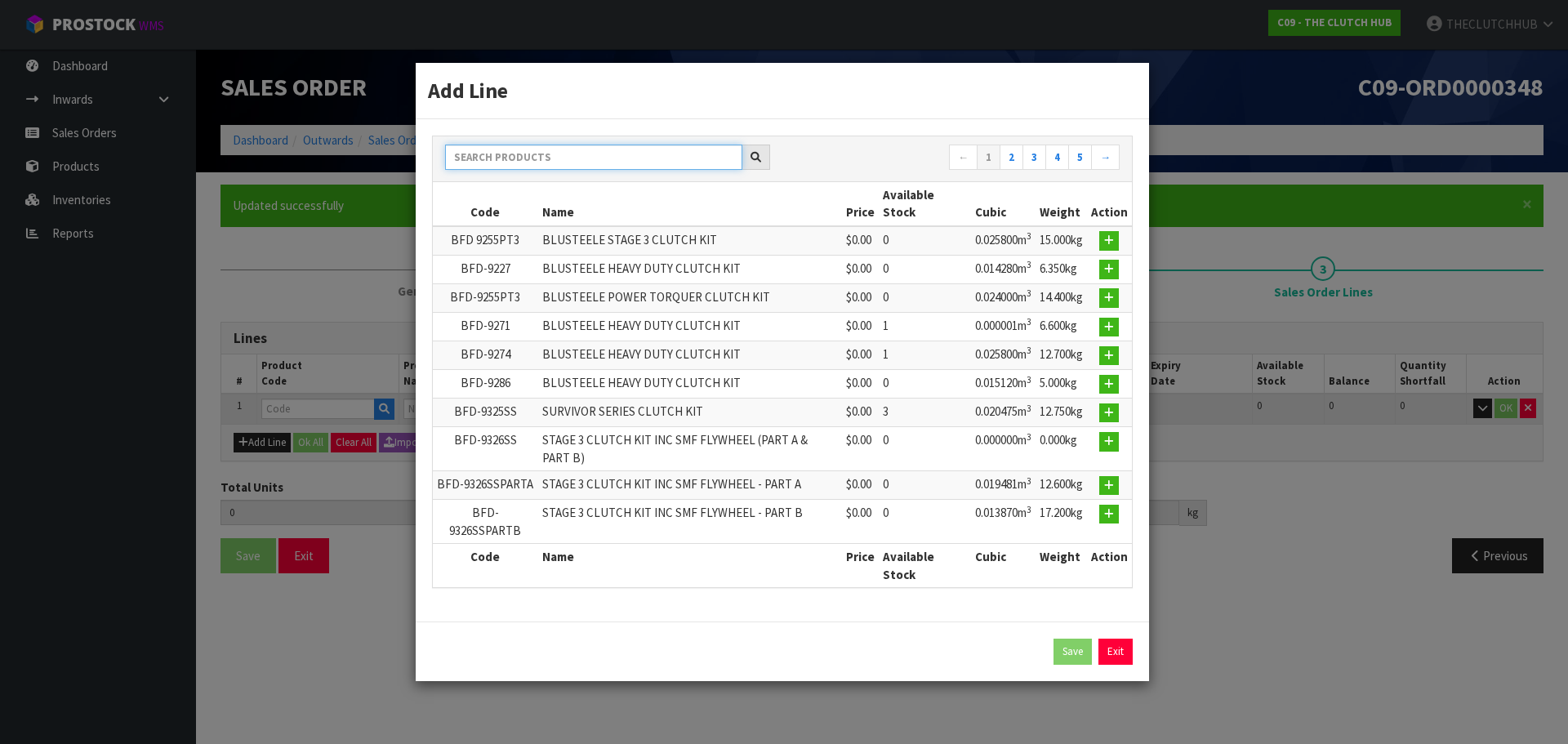
click at [544, 161] on input "text" at bounding box center [593, 156] width 297 height 25
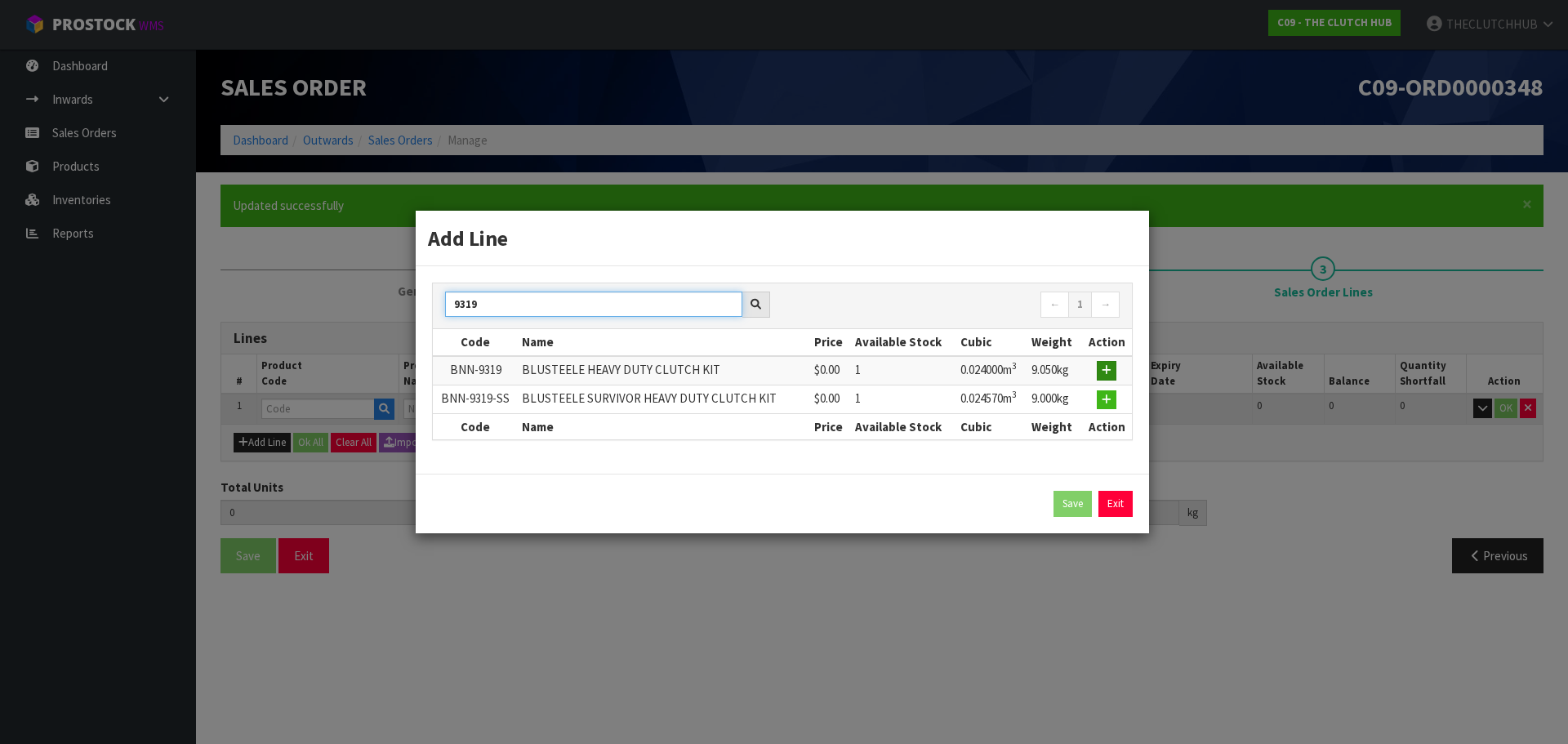
type input "9319"
click at [1108, 372] on icon "button" at bounding box center [1106, 370] width 10 height 10
type input "0.000000"
type input "0.000"
type input "BNN-9319"
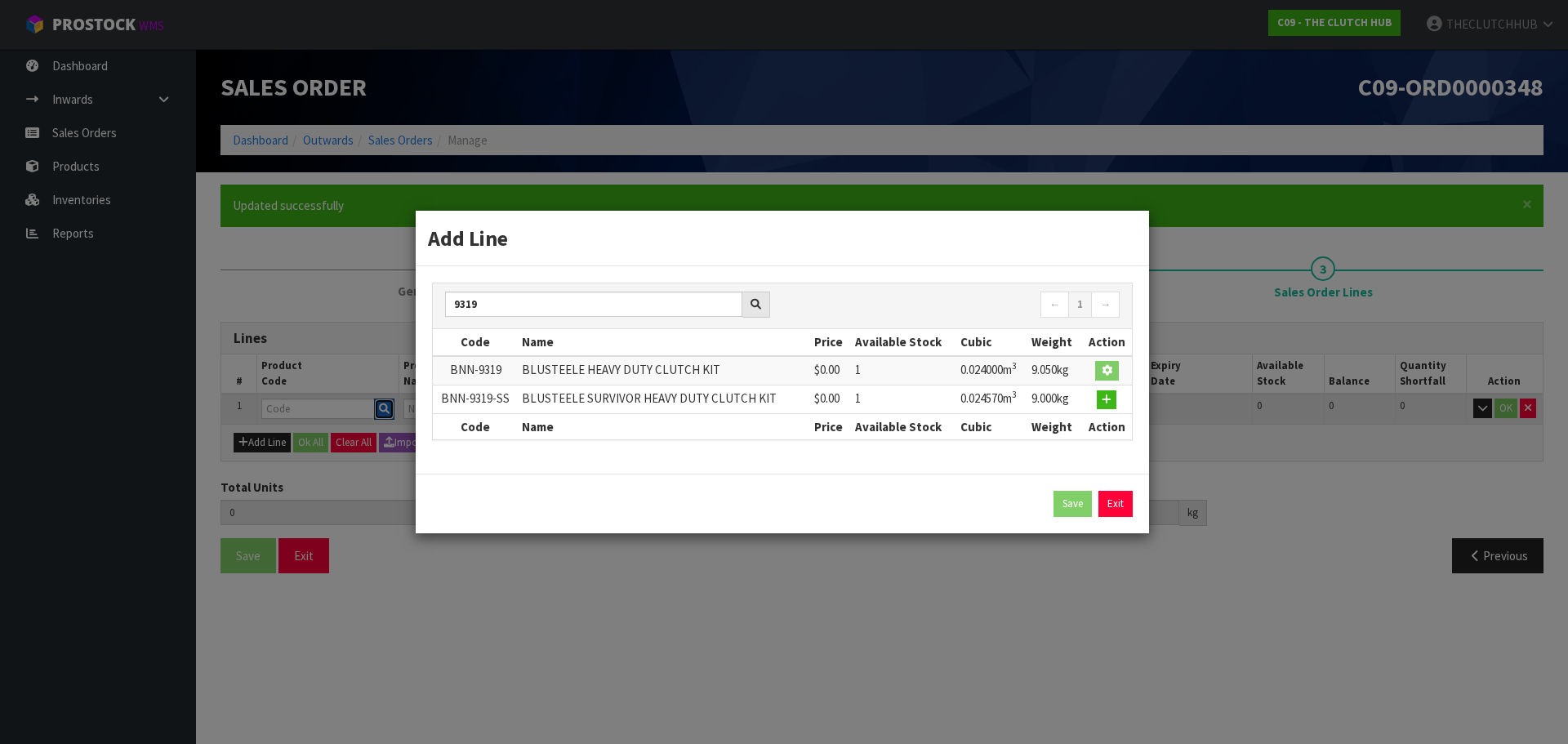
type input "BLUSTEELE HEAVY DUTY CLUTCH KIT"
type input "0"
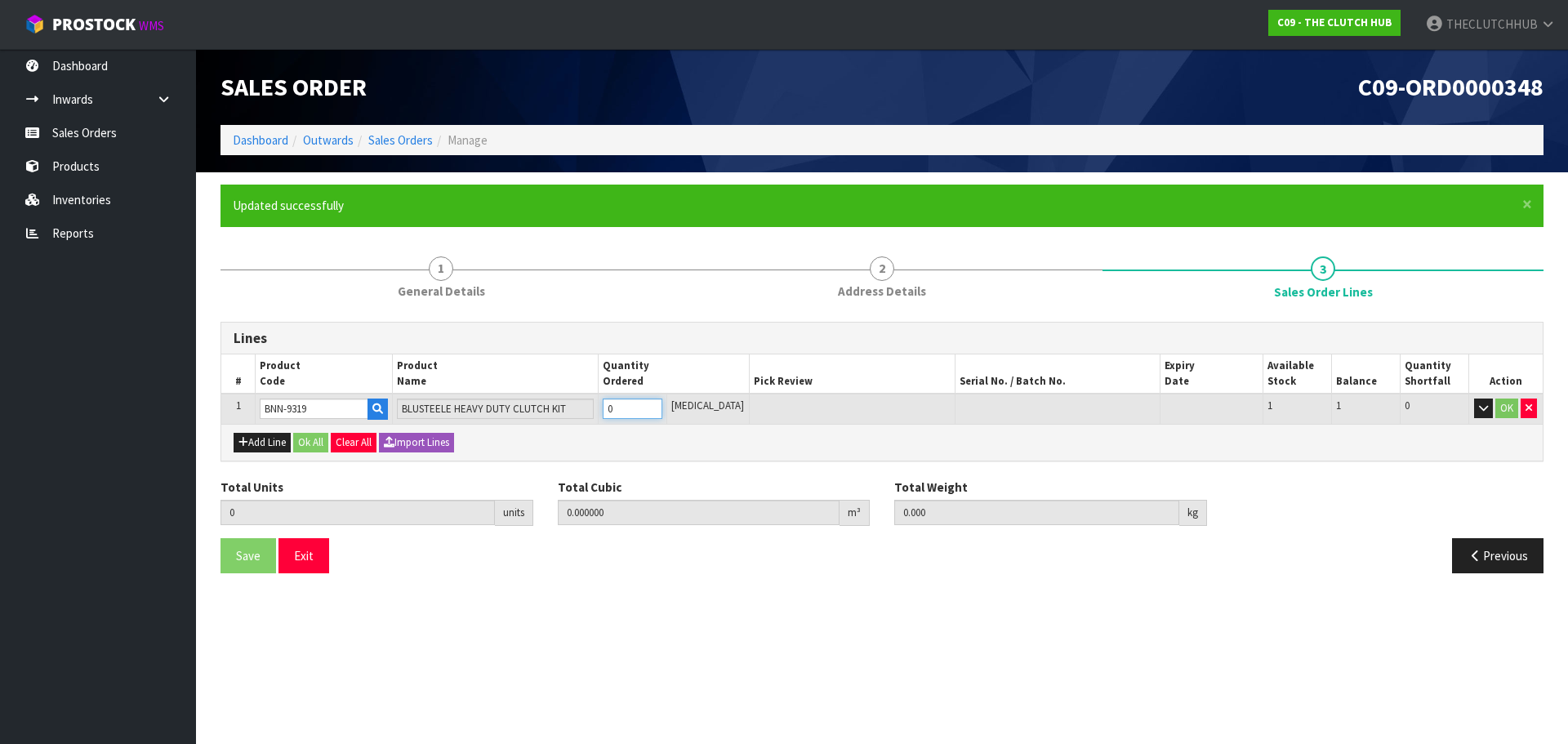
drag, startPoint x: 637, startPoint y: 408, endPoint x: 620, endPoint y: 408, distance: 17.0
click at [620, 408] on input "0" at bounding box center [632, 409] width 60 height 20
type input "1"
type input "0.0258"
type input "9.65"
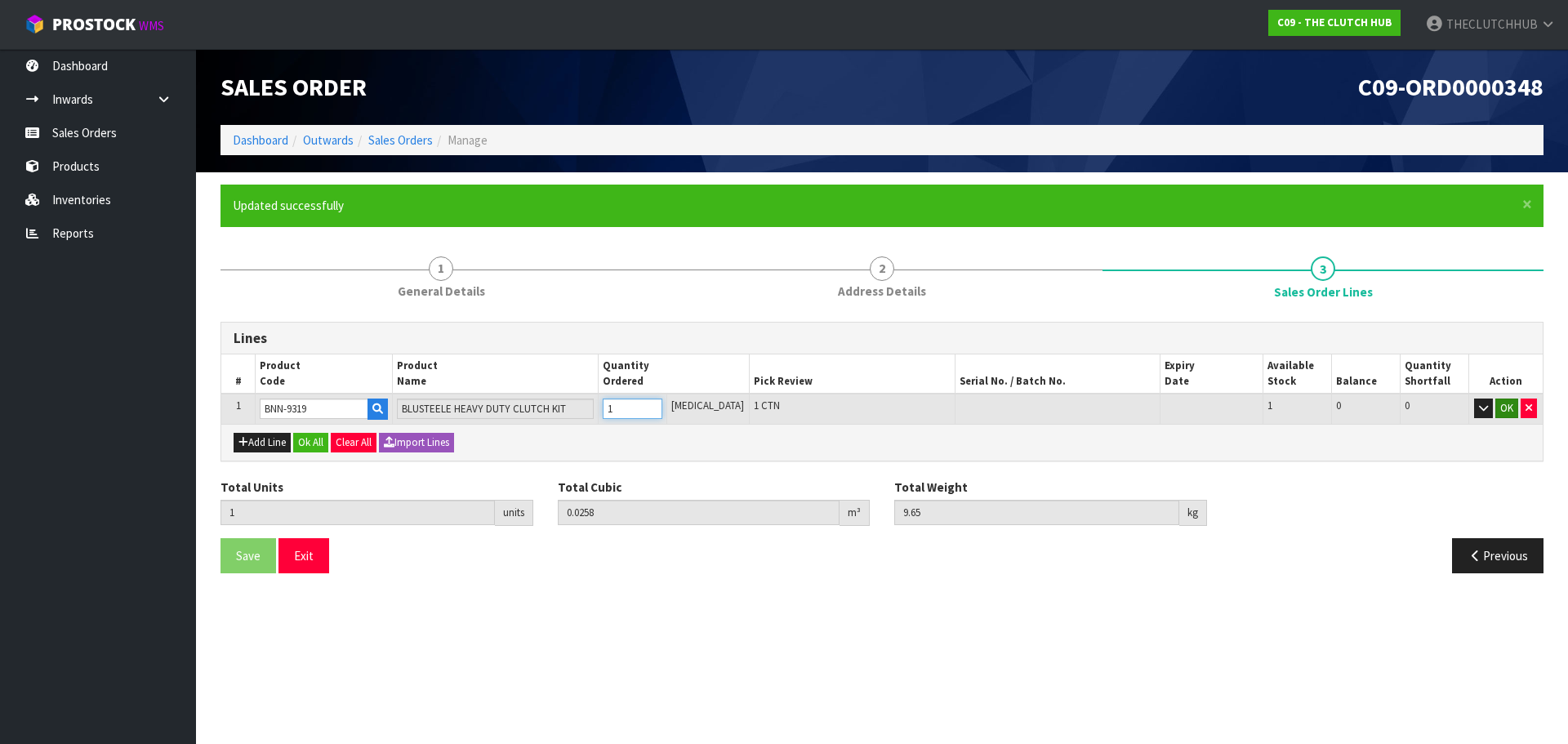
type input "1"
click at [1505, 412] on button "OK" at bounding box center [1506, 409] width 23 height 20
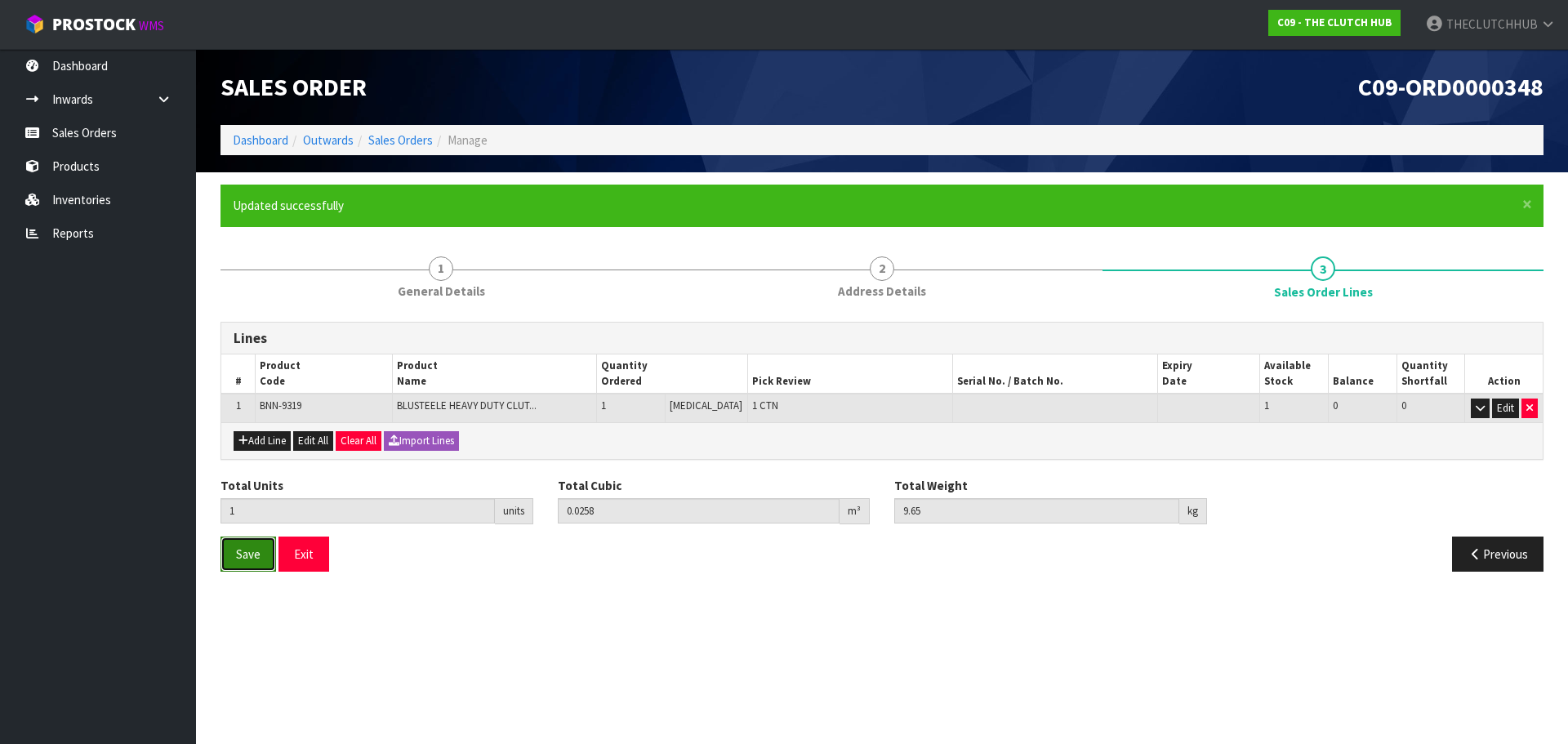
click at [257, 555] on span "Save" at bounding box center [248, 555] width 24 height 16
click at [117, 142] on link "Sales Orders" at bounding box center [98, 132] width 196 height 34
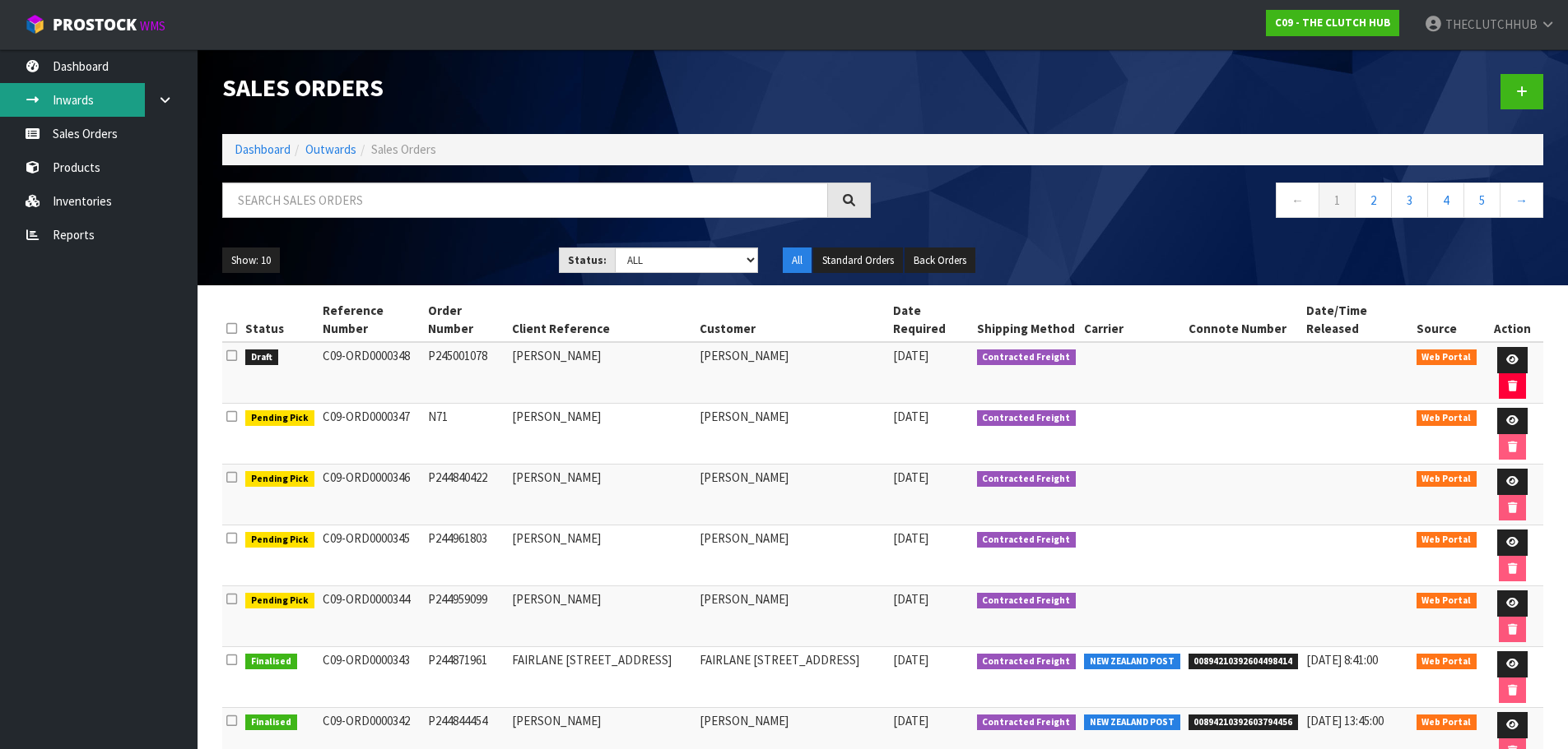
click at [88, 103] on link "Inwards" at bounding box center [99, 100] width 198 height 34
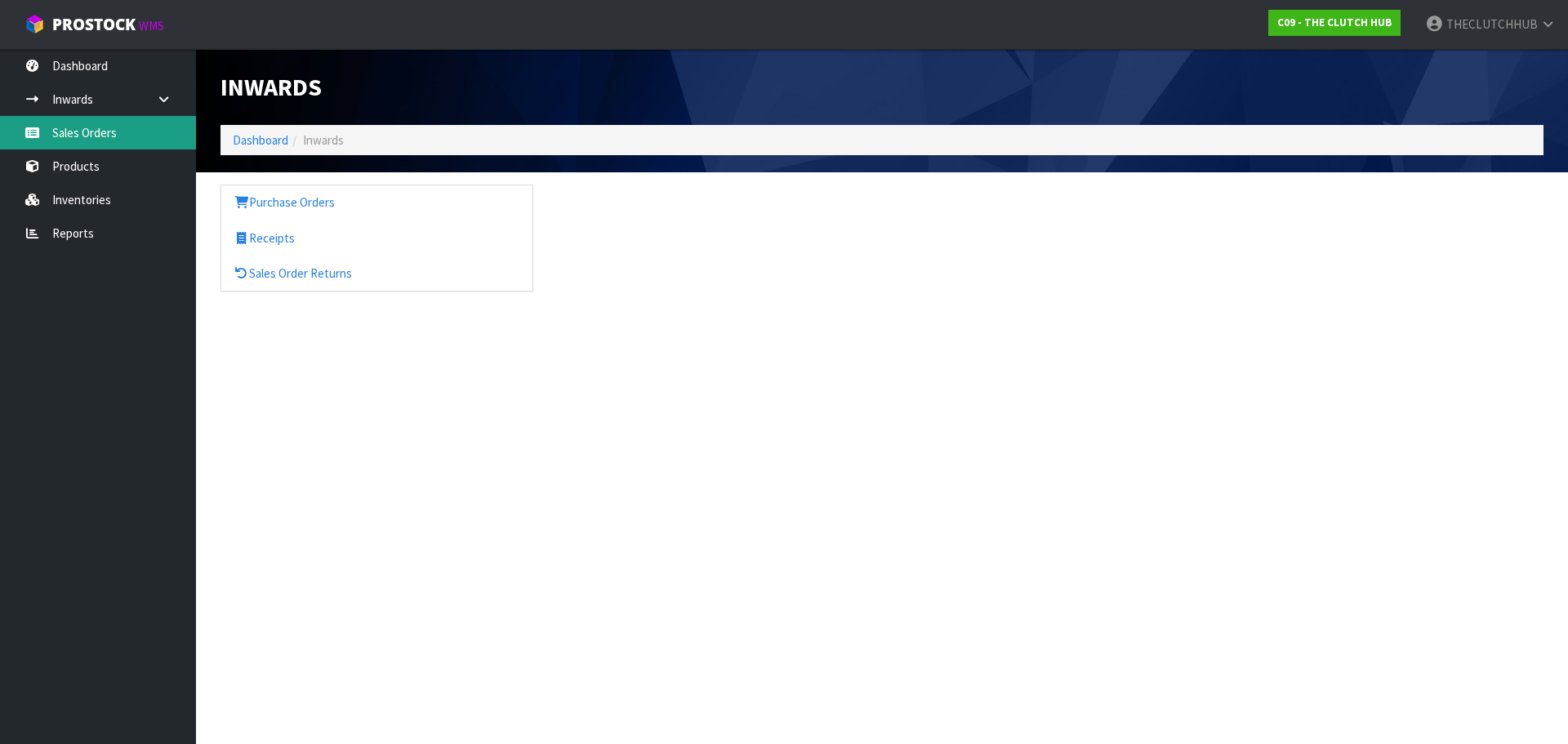
click at [83, 132] on link "Sales Orders" at bounding box center [98, 132] width 196 height 34
